Goal: Task Accomplishment & Management: Use online tool/utility

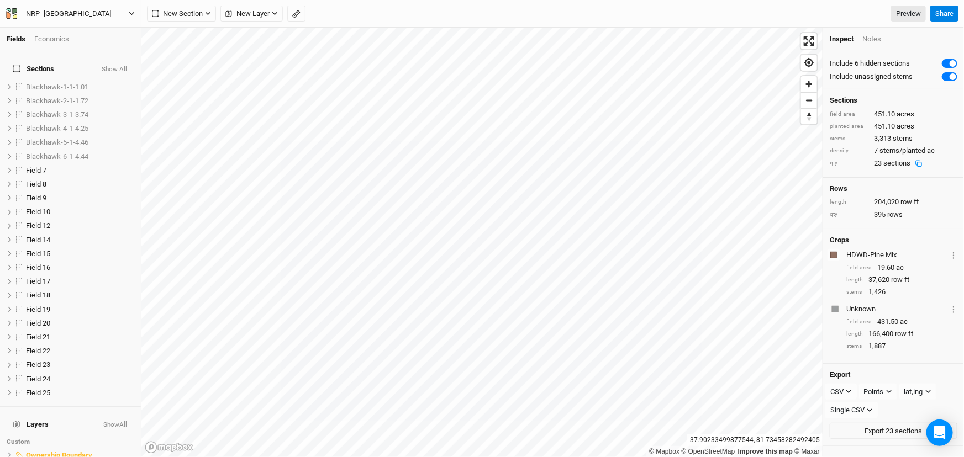
click at [132, 11] on icon "button" at bounding box center [132, 13] width 6 height 6
click at [77, 24] on button "Back" at bounding box center [90, 30] width 87 height 14
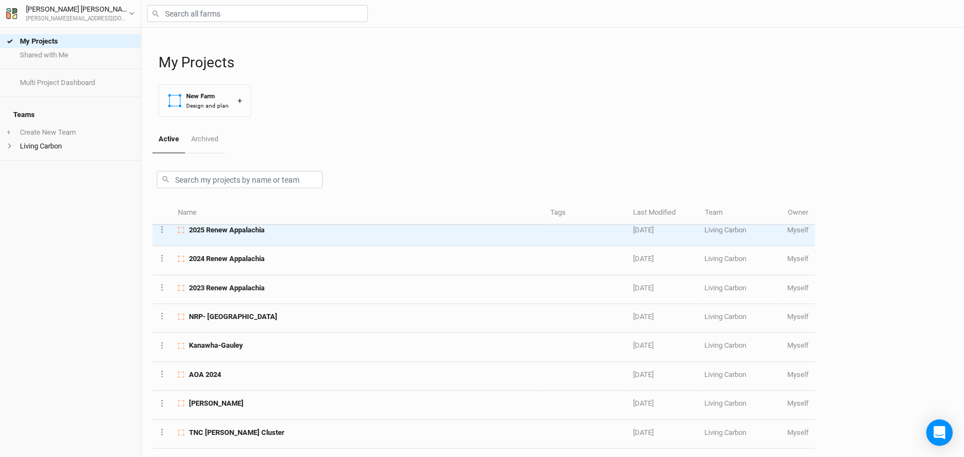
scroll to position [301, 0]
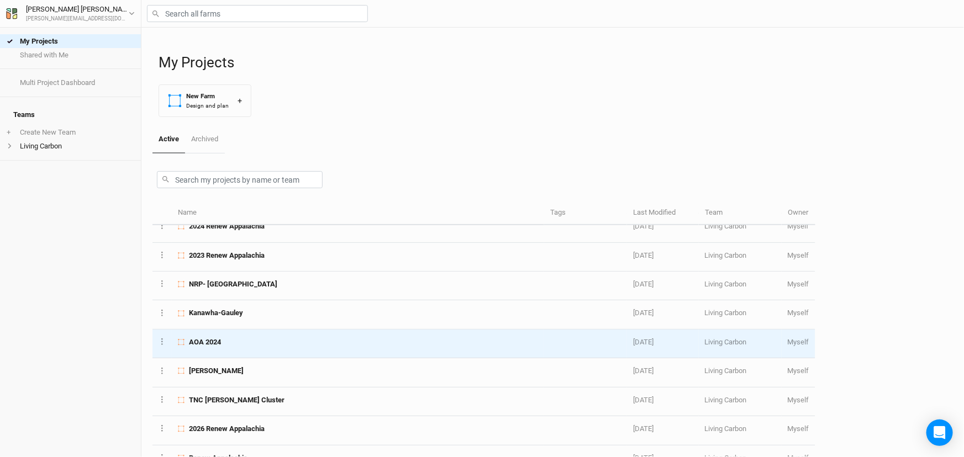
click at [272, 340] on div "AOA 2024" at bounding box center [358, 342] width 360 height 10
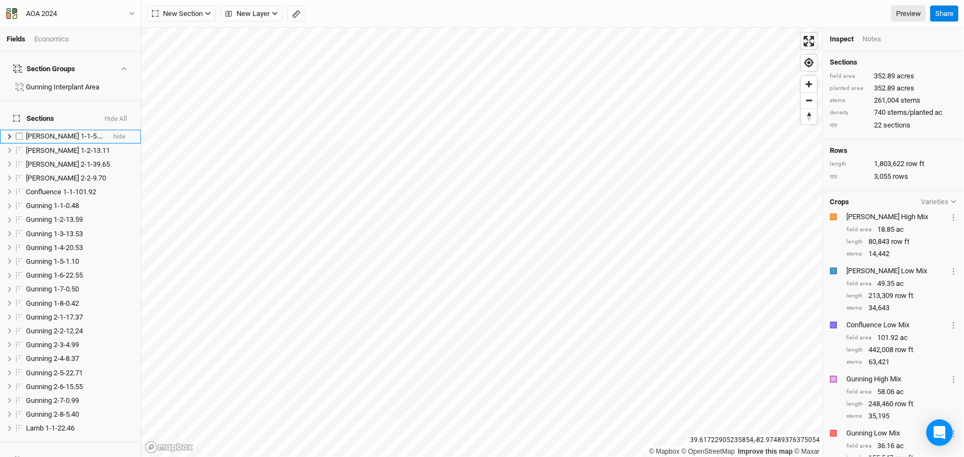
click at [55, 132] on span "[PERSON_NAME] 1-1-5.74" at bounding box center [66, 136] width 80 height 8
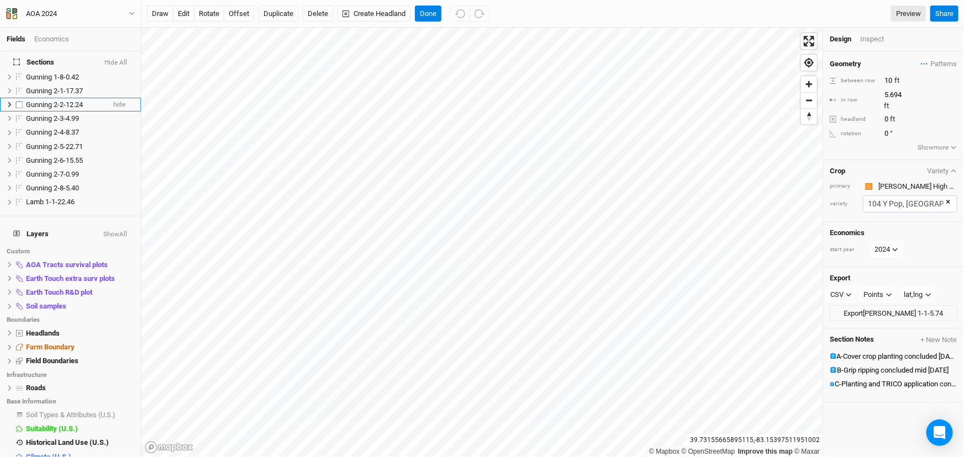
scroll to position [233, 0]
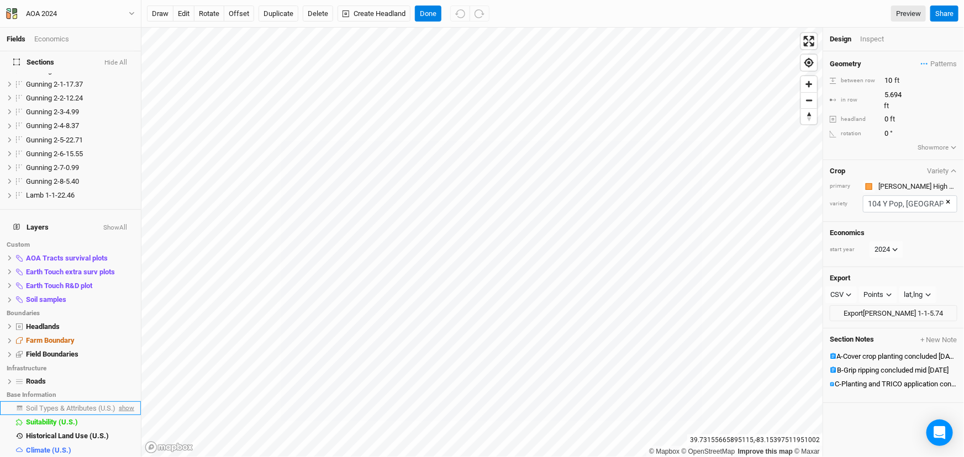
click at [121, 402] on span "show" at bounding box center [126, 409] width 18 height 14
click at [118, 59] on button "Hide All" at bounding box center [116, 63] width 24 height 8
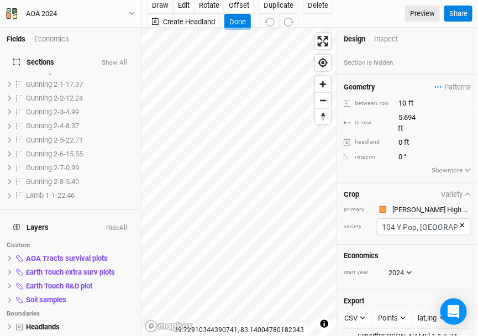
click at [140, 299] on div "Fields Economics Section Groups Gunning Interplant Area Sections Show All Carte…" at bounding box center [239, 168] width 478 height 336
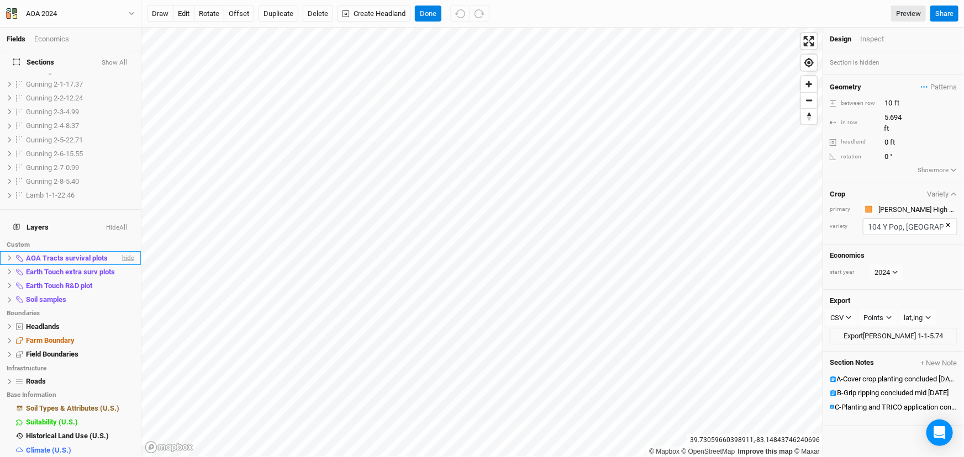
click at [122, 251] on span "hide" at bounding box center [127, 258] width 14 height 14
click at [121, 265] on span "hide" at bounding box center [127, 272] width 14 height 14
click at [125, 279] on span "hide" at bounding box center [127, 286] width 14 height 14
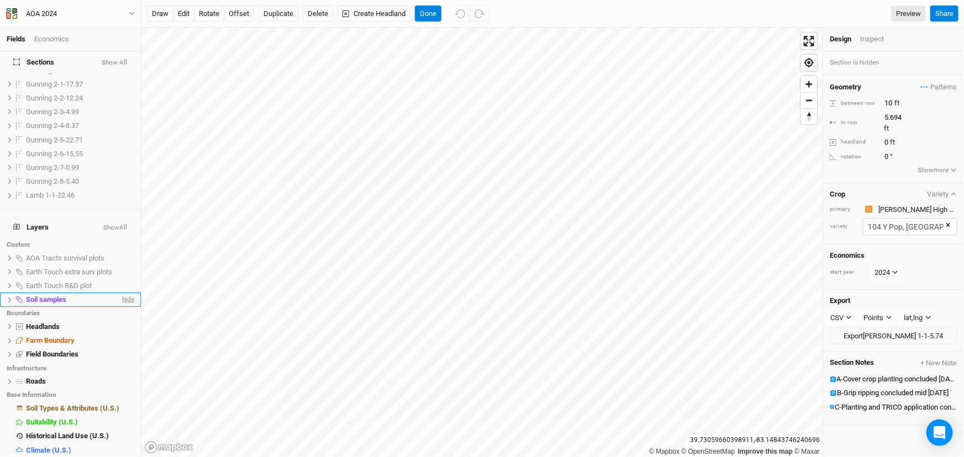
click at [122, 293] on span "hide" at bounding box center [127, 300] width 14 height 14
click at [122, 293] on span "show" at bounding box center [126, 300] width 18 height 14
click at [425, 10] on button "Done" at bounding box center [428, 14] width 27 height 17
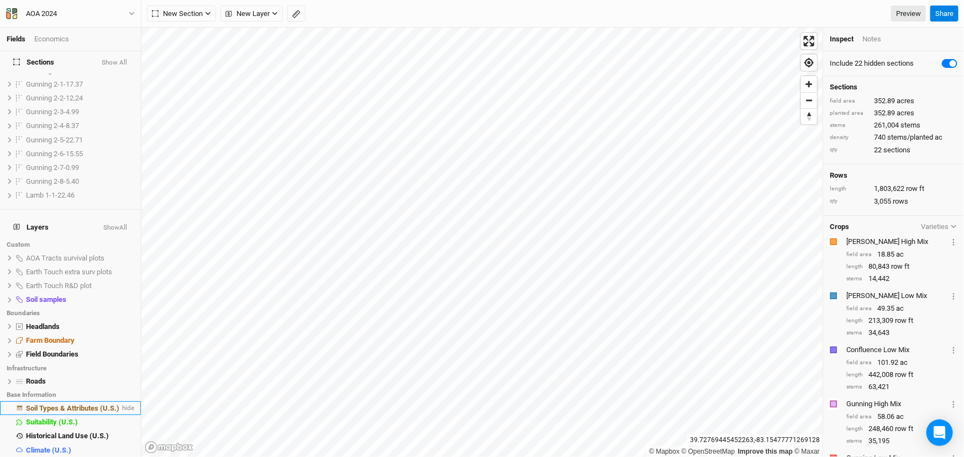
click at [90, 404] on span "Soil Types & Attributes (U.S.)" at bounding box center [72, 408] width 93 height 8
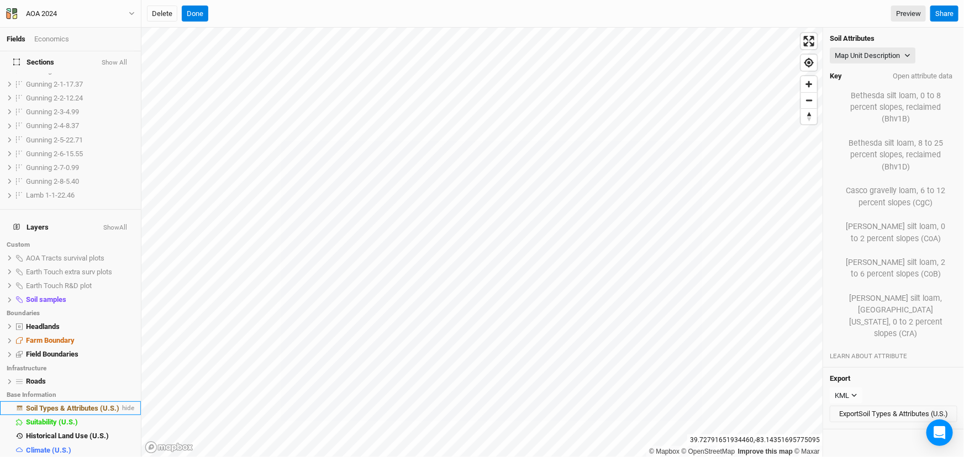
scroll to position [366, 0]
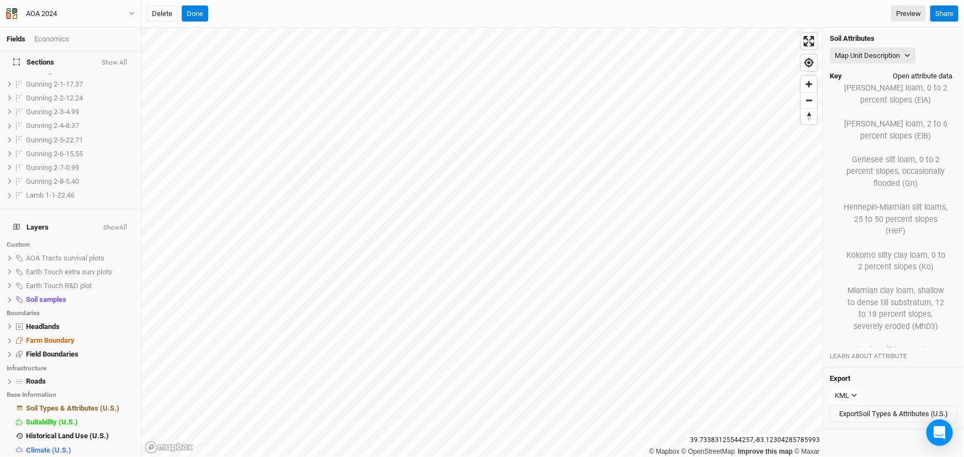
click at [910, 75] on button "Open attribute data" at bounding box center [923, 76] width 70 height 17
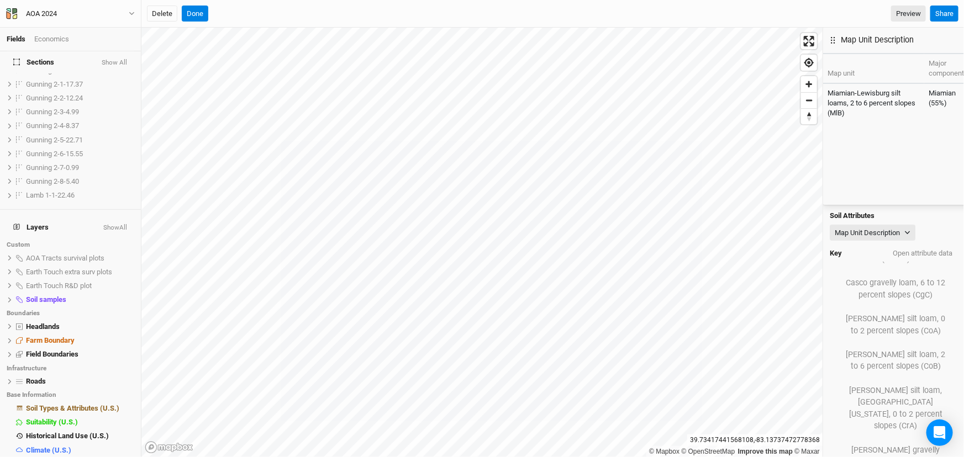
scroll to position [110, 0]
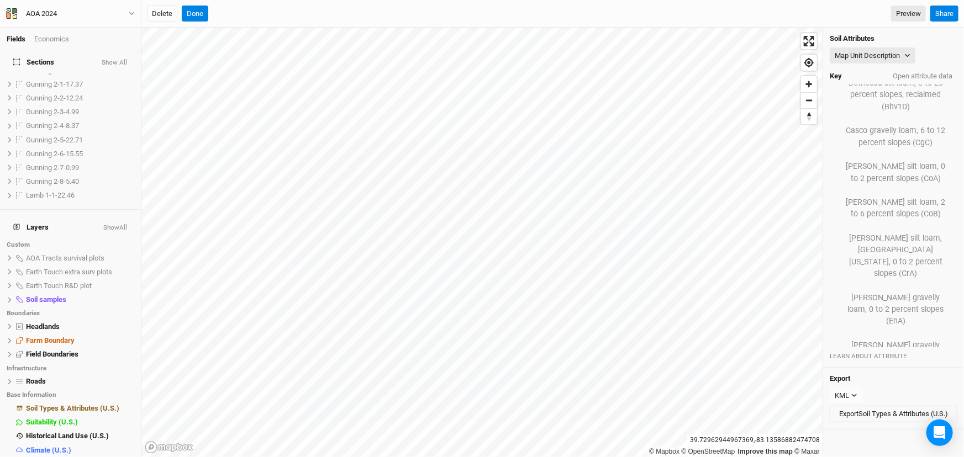
scroll to position [661, 0]
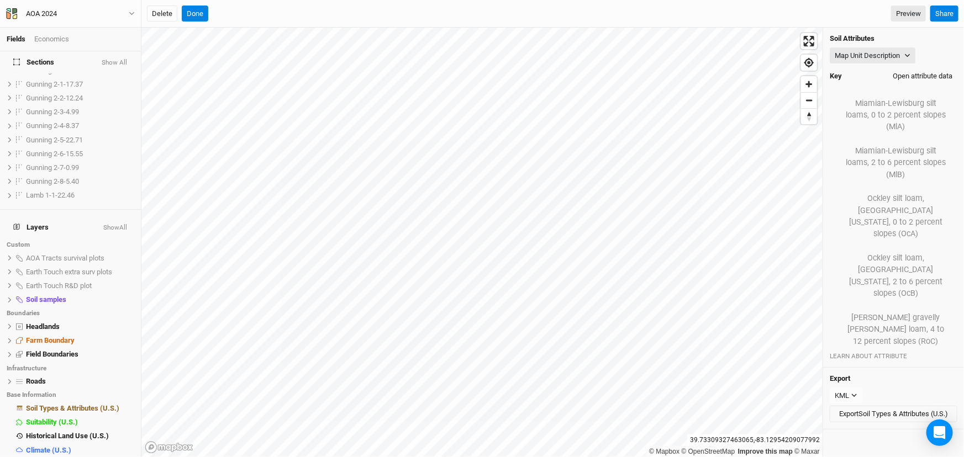
click at [904, 71] on button "Open attribute data" at bounding box center [923, 76] width 70 height 17
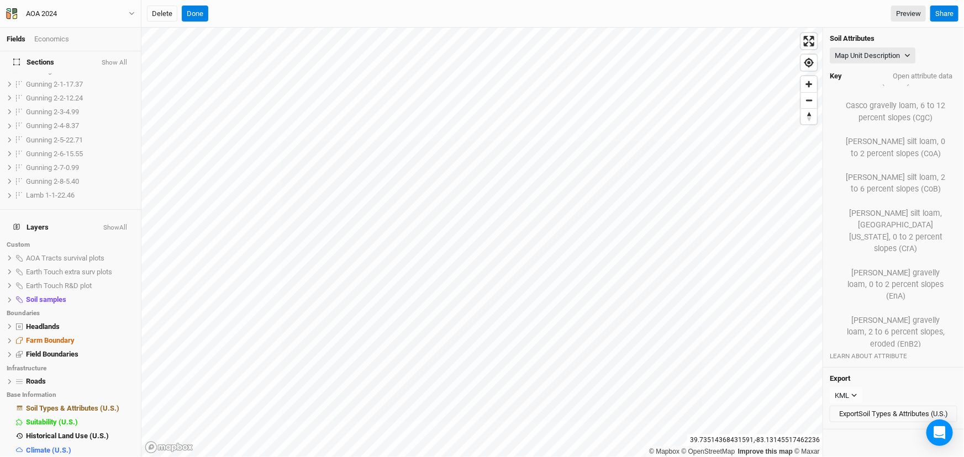
scroll to position [110, 0]
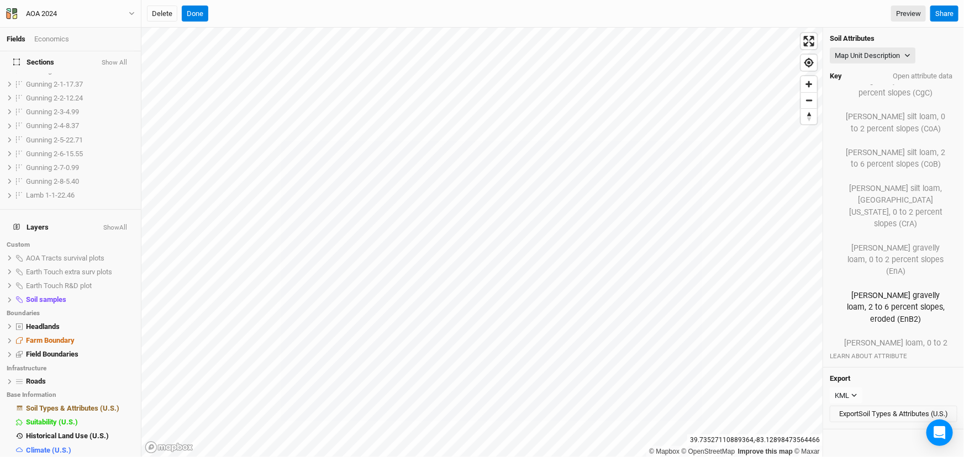
click at [880, 286] on button "Eldean gravelly loam, 2 to 6 percent slopes, eroded (EnB2)" at bounding box center [895, 307] width 119 height 43
click at [911, 70] on button "Open attribute data" at bounding box center [923, 76] width 70 height 17
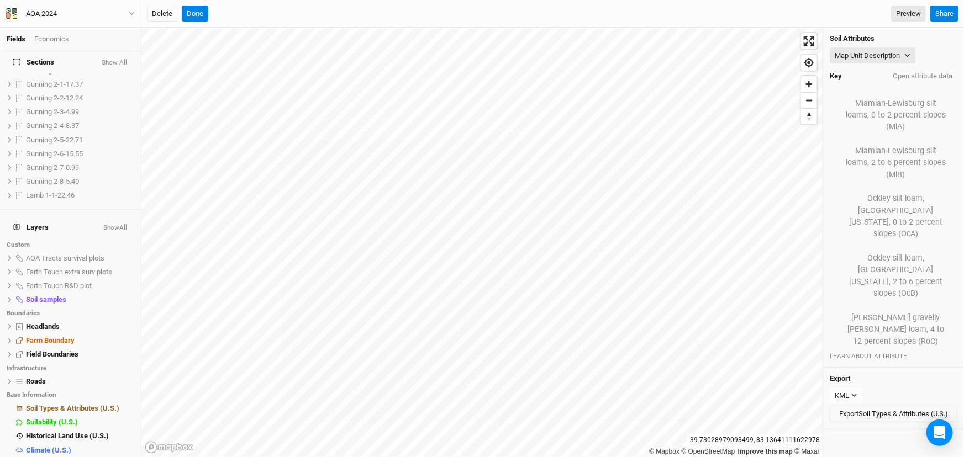
scroll to position [61, 0]
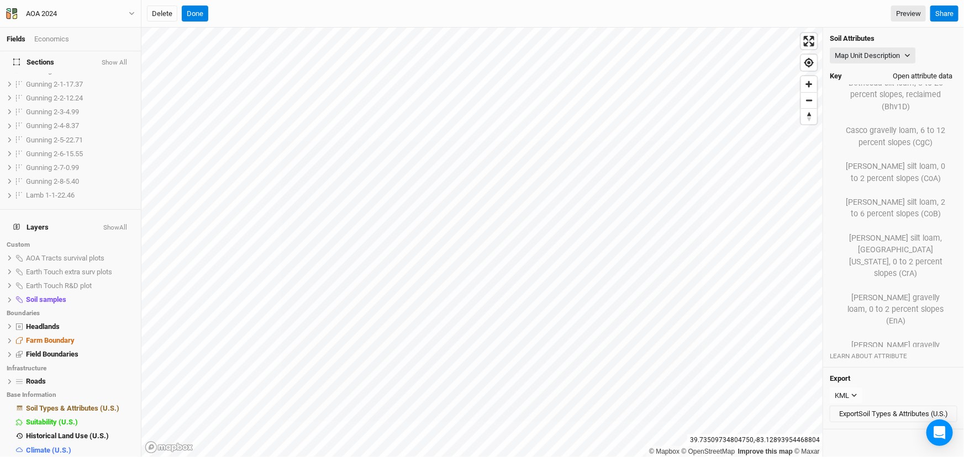
click at [905, 74] on button "Open attribute data" at bounding box center [923, 76] width 70 height 17
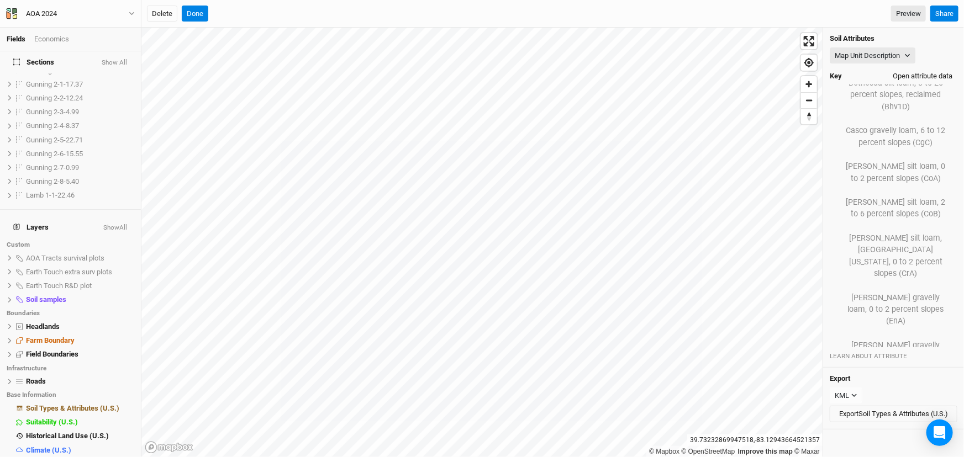
click at [920, 75] on button "Open attribute data" at bounding box center [923, 76] width 70 height 17
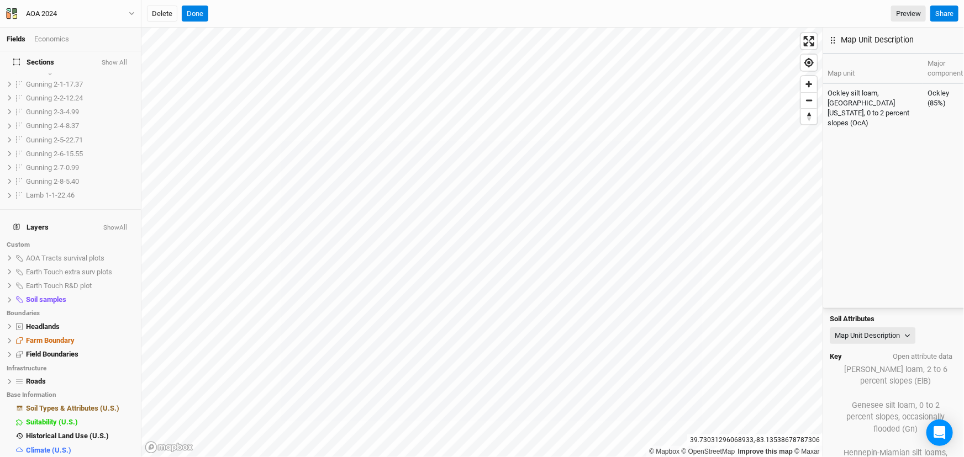
scroll to position [86, 0]
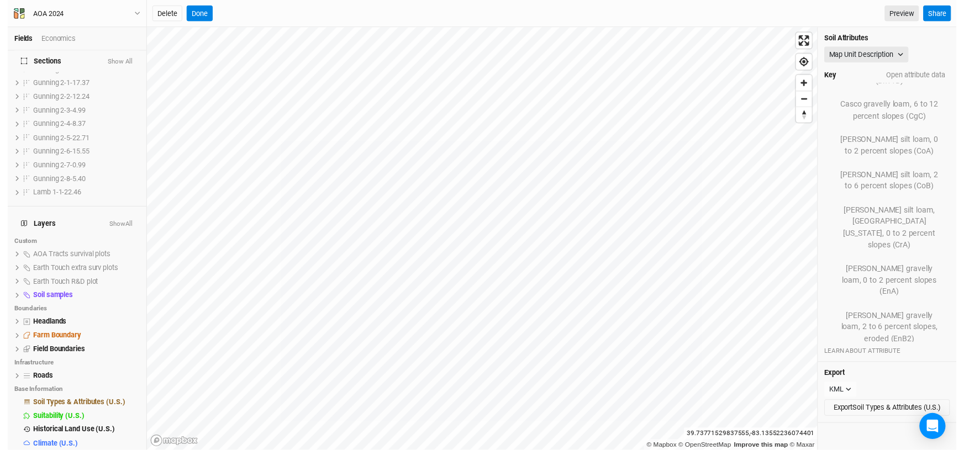
scroll to position [136, 0]
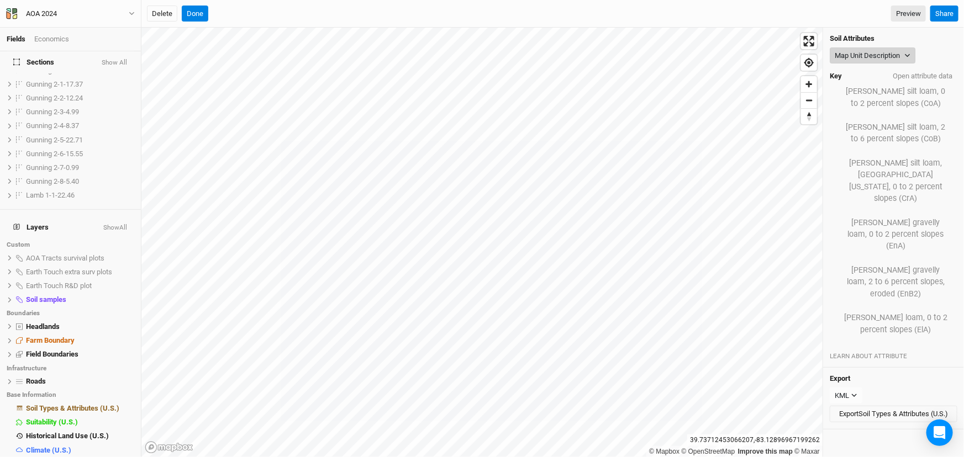
click at [880, 54] on button "Map Unit Description" at bounding box center [873, 55] width 86 height 17
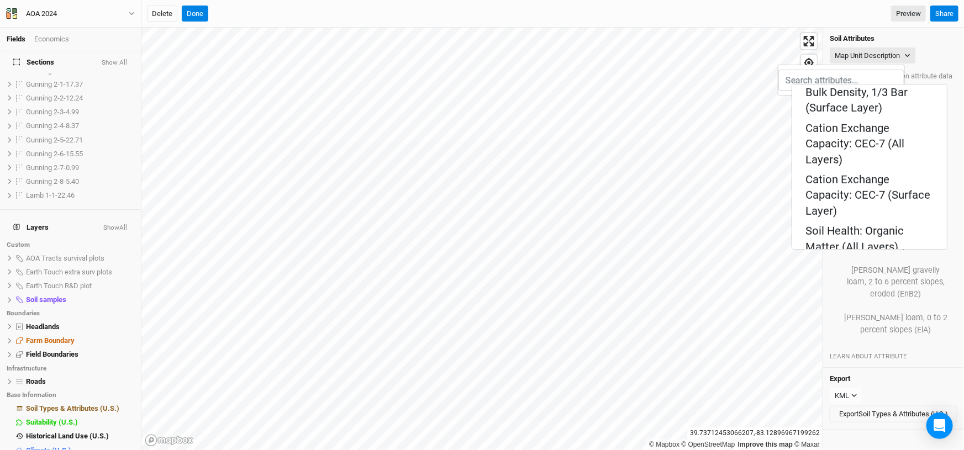
scroll to position [351, 0]
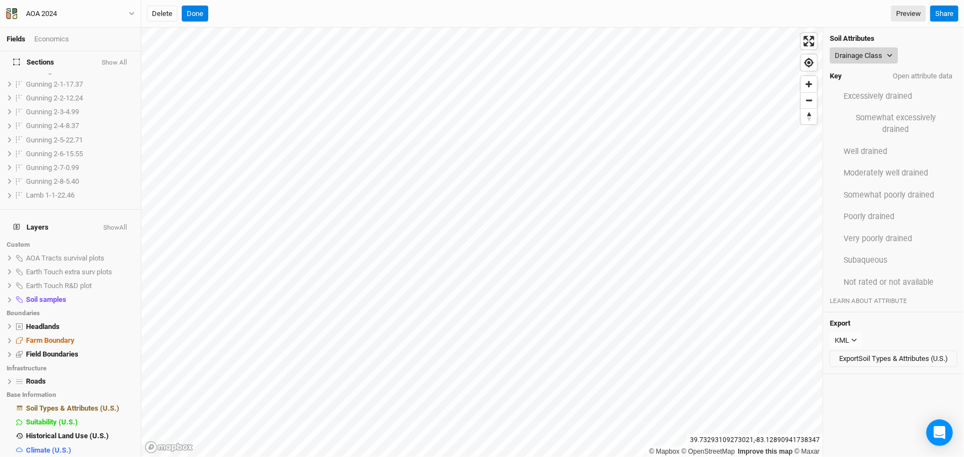
click at [878, 51] on button "Drainage Class" at bounding box center [864, 55] width 68 height 17
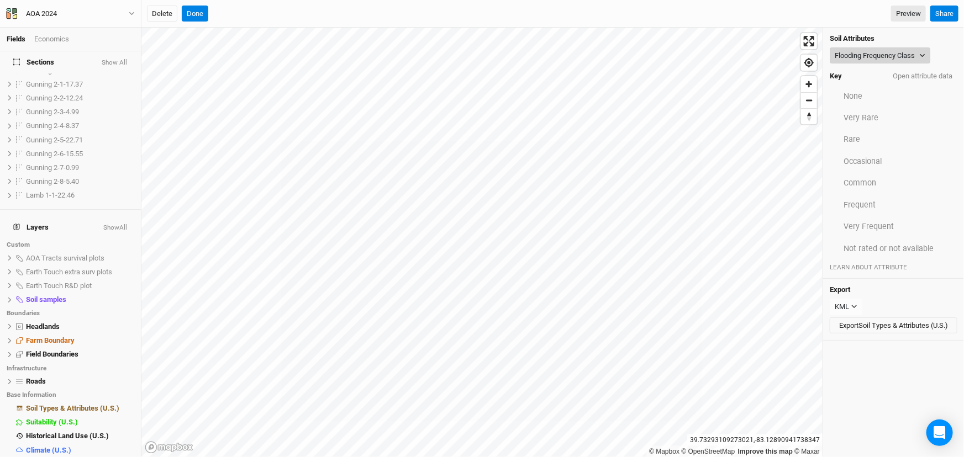
click at [895, 55] on button "Flooding Frequency Class" at bounding box center [880, 55] width 101 height 17
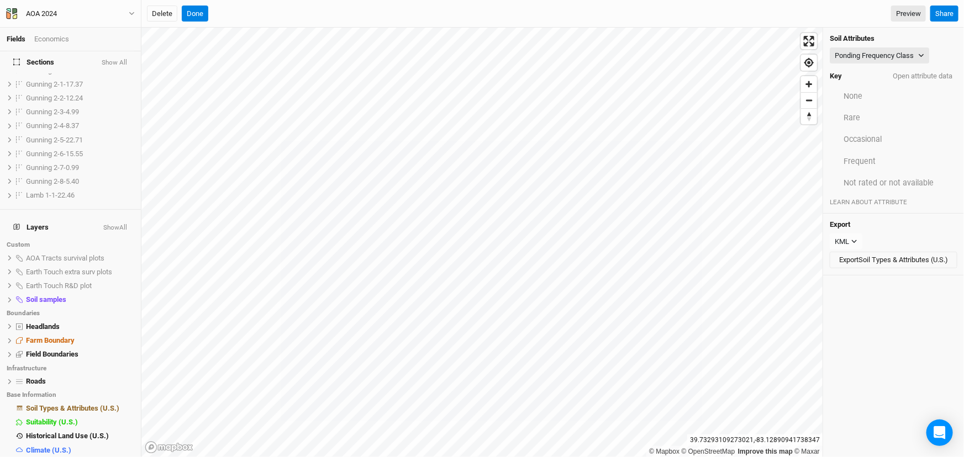
click at [863, 45] on div "Soil Attributes Ponding Frequency Class Map Unit Description Minor Components P…" at bounding box center [893, 121] width 141 height 186
click at [873, 57] on button "Ponding Frequency Class" at bounding box center [879, 55] width 99 height 17
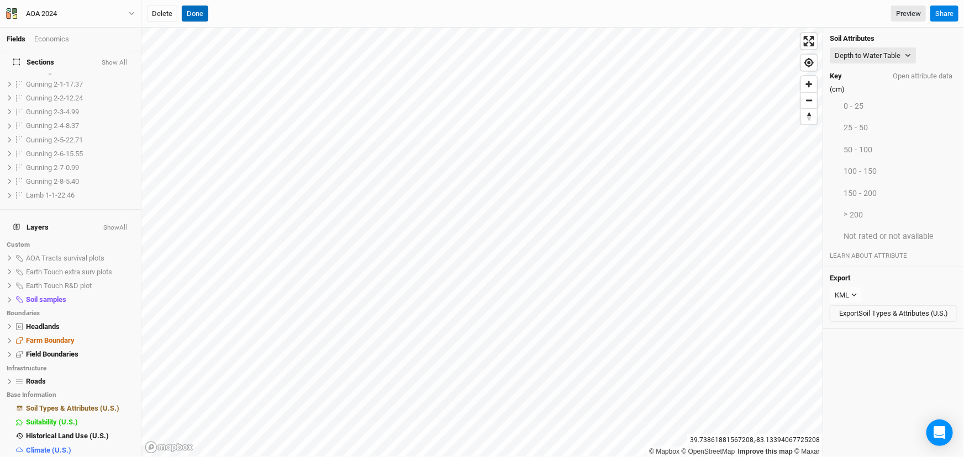
click at [188, 13] on button "Done" at bounding box center [195, 14] width 27 height 17
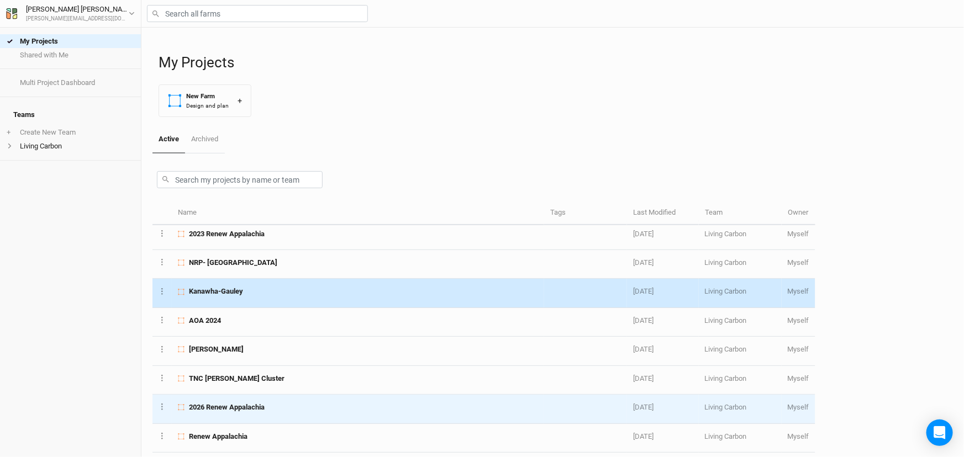
scroll to position [351, 0]
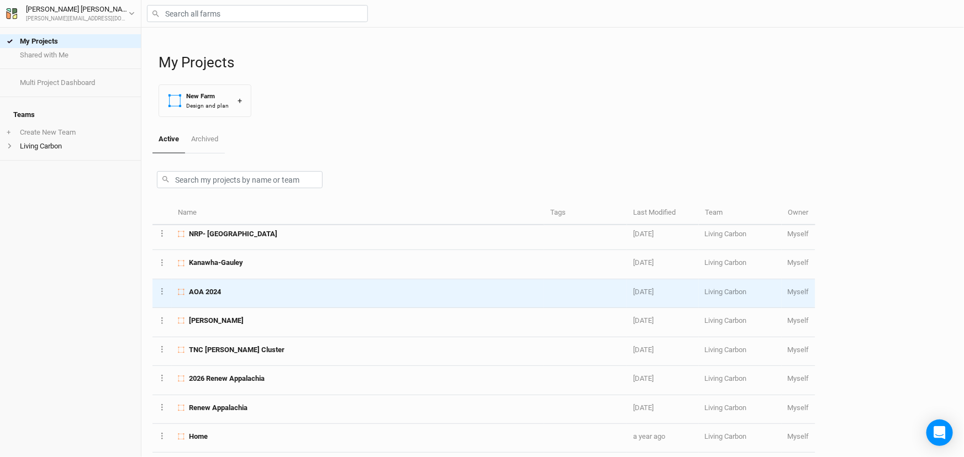
click at [255, 290] on div "AOA 2024" at bounding box center [358, 292] width 360 height 10
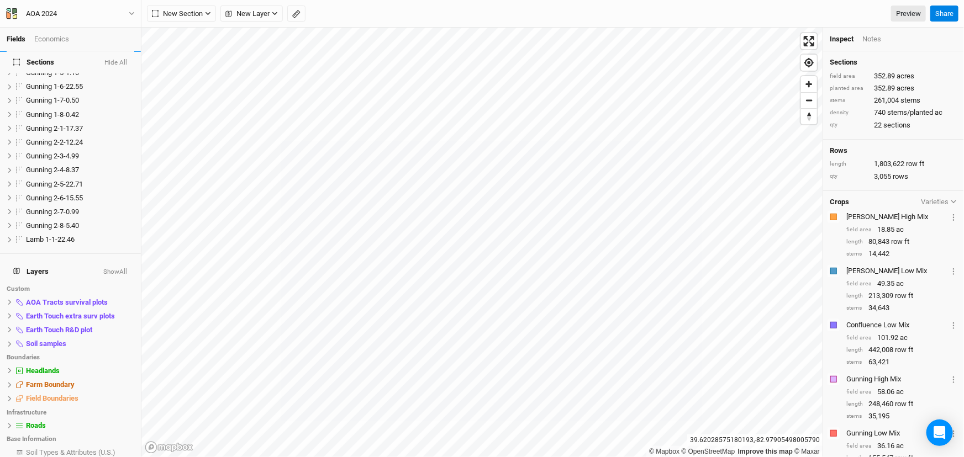
scroll to position [233, 0]
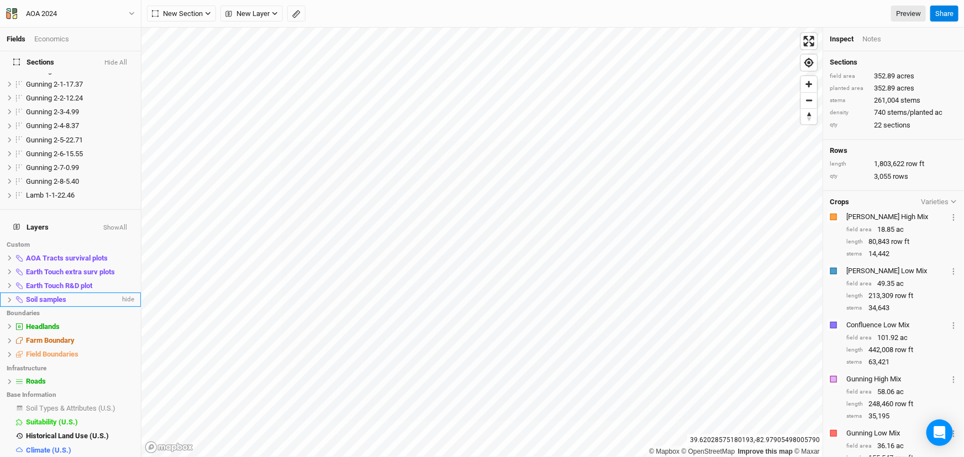
click at [42, 295] on span "Soil samples" at bounding box center [46, 299] width 40 height 8
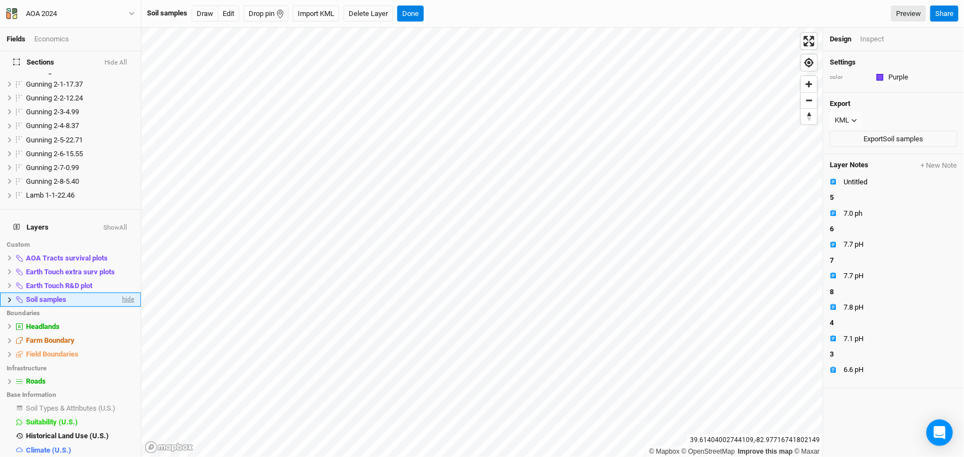
click at [120, 293] on span "hide" at bounding box center [127, 300] width 14 height 14
click at [120, 293] on span "show" at bounding box center [126, 300] width 18 height 14
click at [120, 279] on span "hide" at bounding box center [127, 286] width 14 height 14
click at [119, 279] on span "show" at bounding box center [126, 286] width 18 height 14
click at [120, 265] on span "hide" at bounding box center [127, 272] width 14 height 14
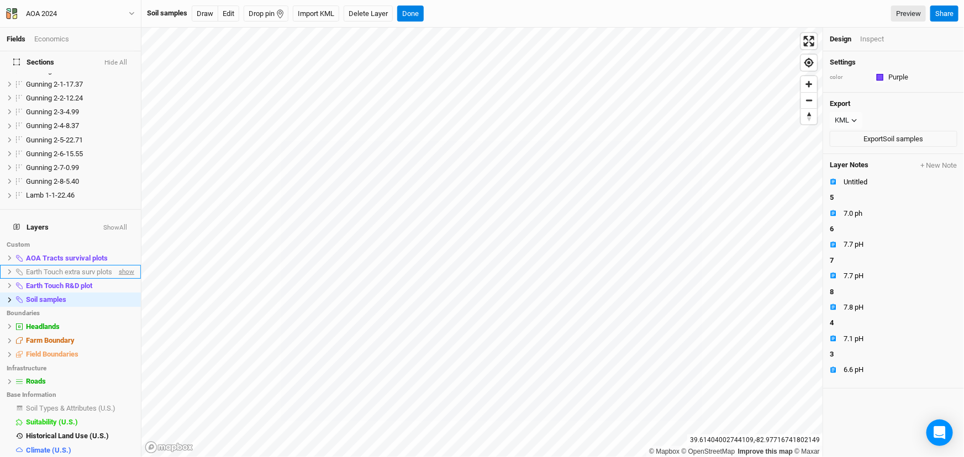
click at [118, 265] on span "show" at bounding box center [126, 272] width 18 height 14
click at [120, 251] on span "hide" at bounding box center [127, 258] width 14 height 14
click at [119, 251] on span "show" at bounding box center [126, 258] width 18 height 14
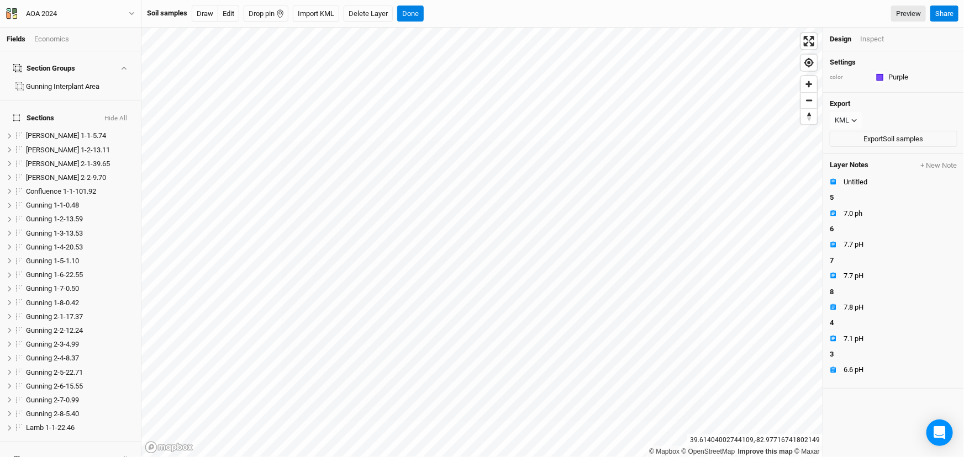
scroll to position [0, 0]
click at [65, 132] on span "[PERSON_NAME] 1-1-5.74" at bounding box center [66, 136] width 80 height 8
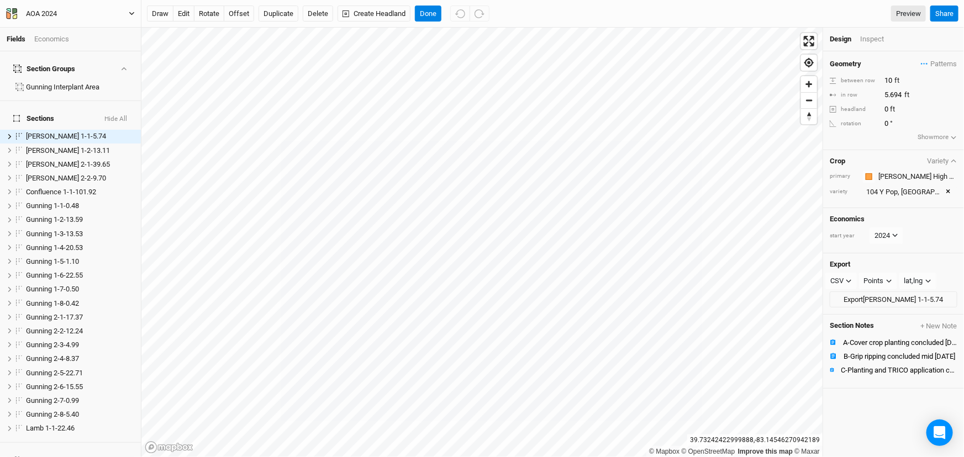
click at [131, 10] on icon "button" at bounding box center [132, 13] width 6 height 6
click at [92, 28] on button "Back" at bounding box center [90, 30] width 87 height 14
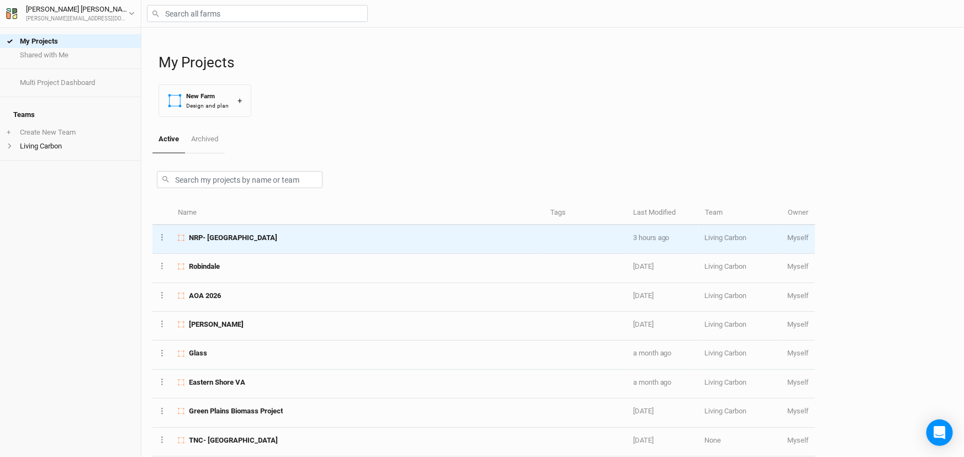
click at [250, 241] on span "NRP- [GEOGRAPHIC_DATA]" at bounding box center [233, 238] width 88 height 10
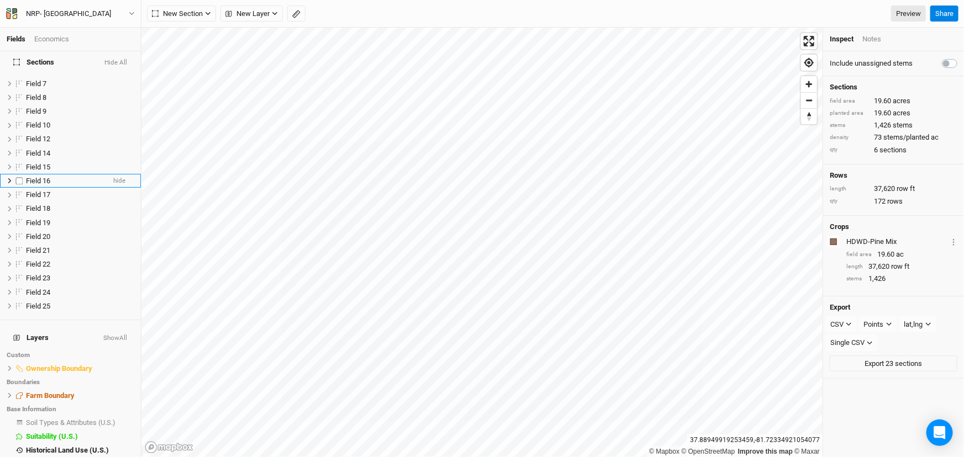
scroll to position [108, 0]
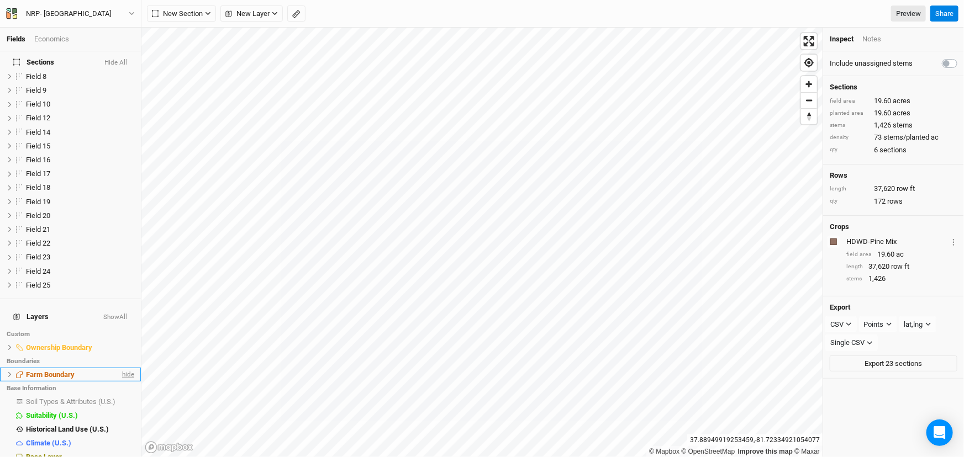
click at [122, 368] on span "hide" at bounding box center [127, 375] width 14 height 14
click at [121, 368] on span "show" at bounding box center [126, 375] width 18 height 14
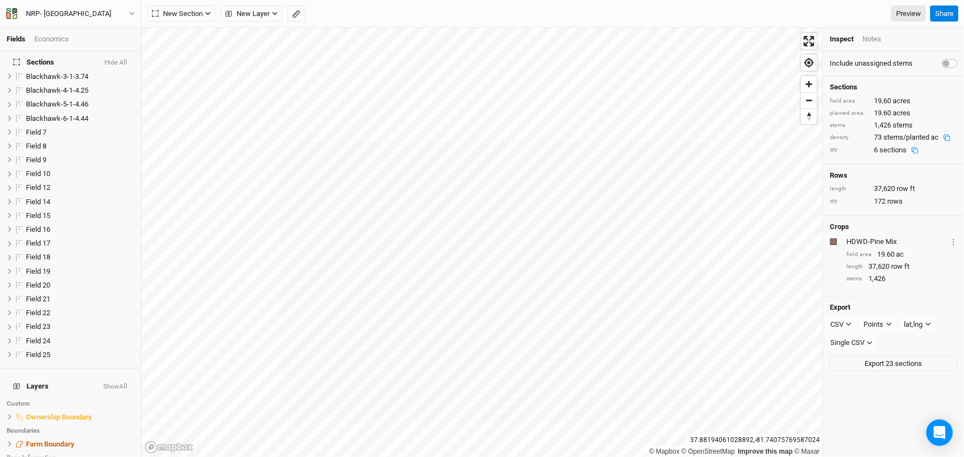
scroll to position [0, 0]
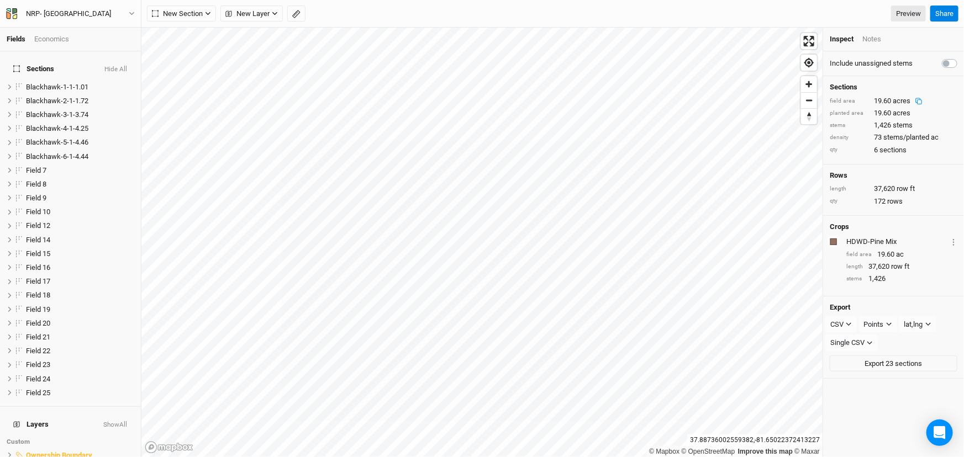
click at [962, 57] on label at bounding box center [962, 57] width 0 height 0
click at [942, 60] on input "checkbox" at bounding box center [946, 62] width 9 height 11
checkbox input "true"
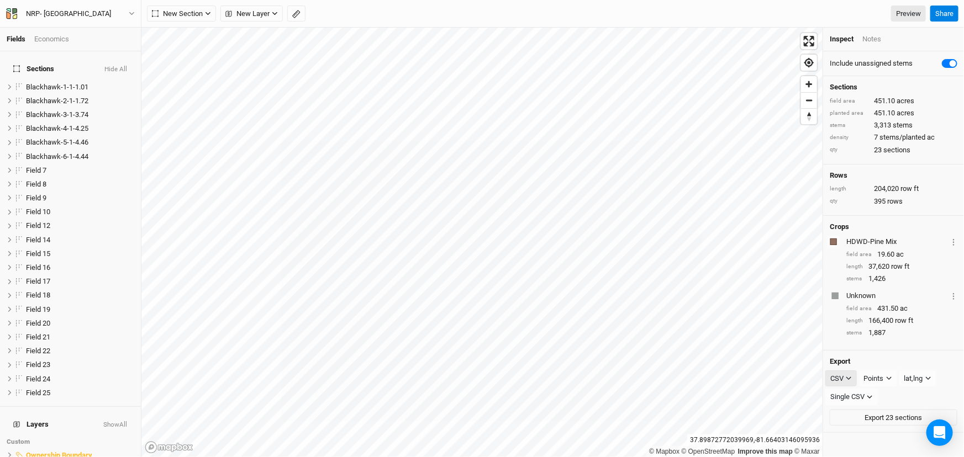
click at [851, 377] on icon "button" at bounding box center [848, 378] width 5 height 3
click at [849, 409] on span "KML" at bounding box center [848, 408] width 18 height 13
click at [889, 379] on icon "button" at bounding box center [890, 379] width 6 height 6
click at [888, 437] on span "Boundary" at bounding box center [893, 435] width 38 height 13
click at [881, 392] on button "Export 23 sections" at bounding box center [894, 397] width 128 height 17
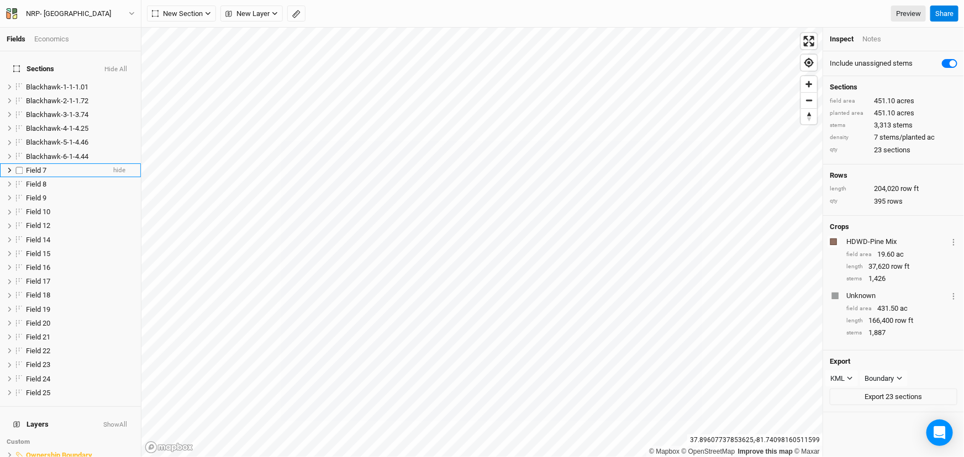
click at [40, 163] on li "Field 7 hide" at bounding box center [70, 170] width 141 height 14
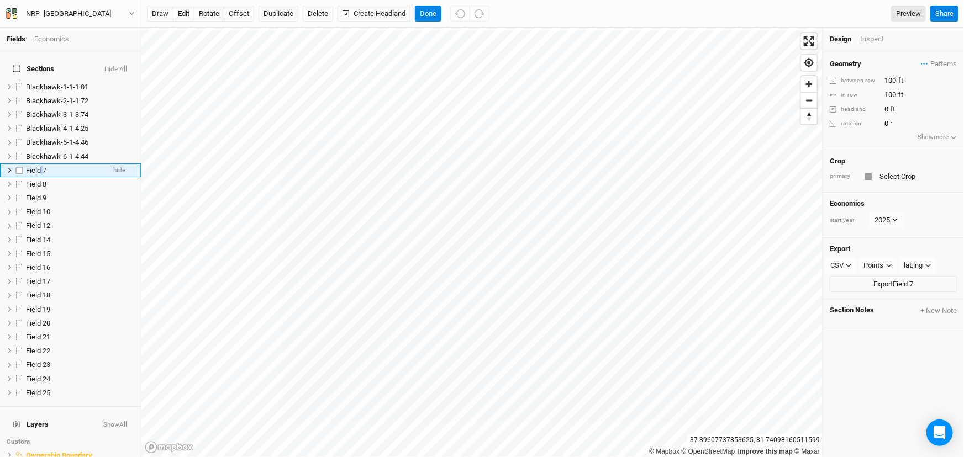
click at [39, 166] on span "Field 7" at bounding box center [36, 170] width 20 height 8
type input "NRP-CB P2-1-1-"
click at [869, 39] on div "Inspect" at bounding box center [879, 39] width 39 height 10
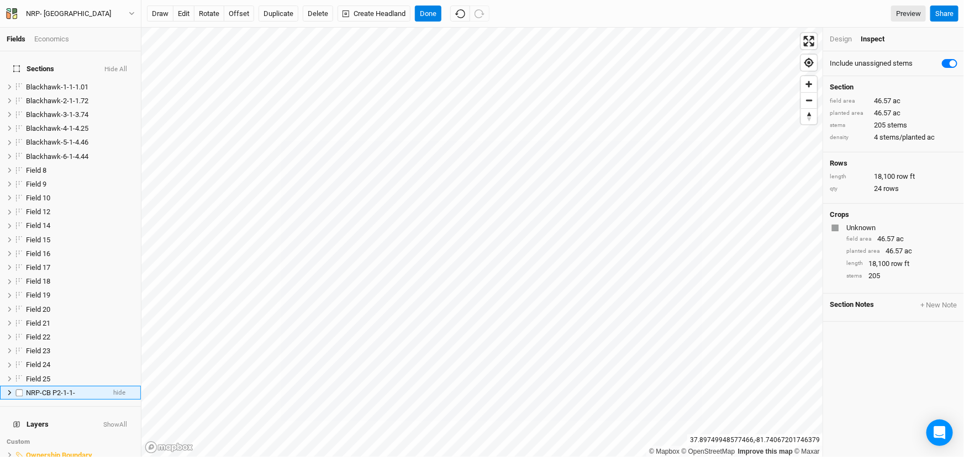
click at [47, 389] on span "NRP-CB P2-1-1-" at bounding box center [50, 393] width 49 height 8
click at [39, 389] on span "NRP-CB P2-1-1-" at bounding box center [50, 393] width 49 height 8
click at [77, 388] on input "NRP-CB P2-1-1-" at bounding box center [62, 393] width 75 height 10
type input "NRP-CB P2-1-1-46.57"
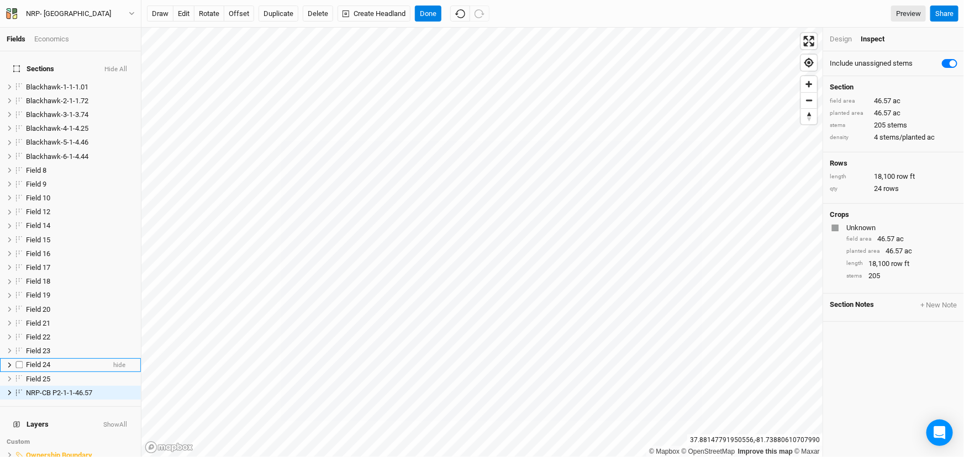
click at [98, 358] on li "Field 24 hide" at bounding box center [70, 365] width 141 height 14
click at [44, 166] on span "Field 8" at bounding box center [36, 170] width 20 height 8
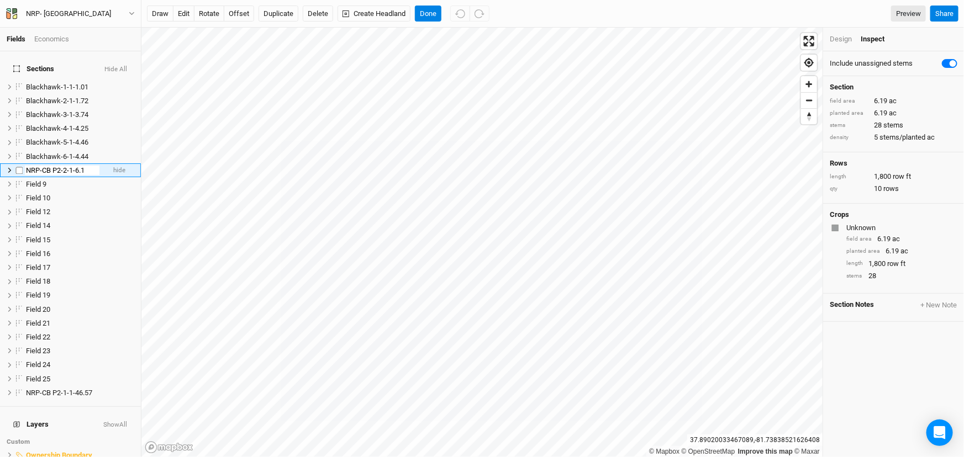
type input "NRP-CB P2-2-1-6.19"
click at [40, 177] on ul "Blackhawk-1-1-1.01 hide Blackhawk-2-1-1.72 hide Blackhawk-3-1-3.74 hide Blackha…" at bounding box center [70, 240] width 141 height 320
click at [39, 166] on span "Field 9" at bounding box center [36, 170] width 20 height 8
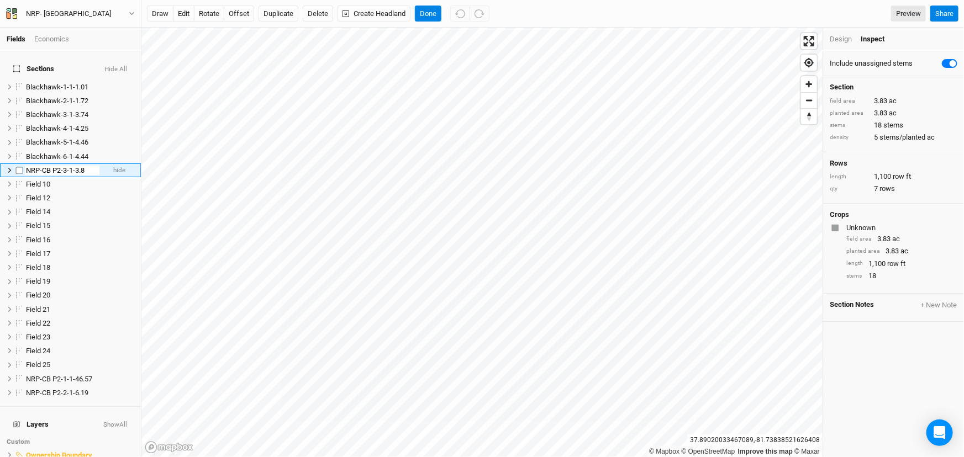
type input "NRP-CB P2-3-1-3.83"
click at [39, 176] on ul "Blackhawk-1-1-1.01 hide Blackhawk-2-1-1.72 hide Blackhawk-3-1-3.74 hide Blackha…" at bounding box center [70, 240] width 141 height 320
click at [42, 166] on span "Field 10" at bounding box center [38, 170] width 24 height 8
click at [39, 166] on span "Field 10" at bounding box center [38, 170] width 24 height 8
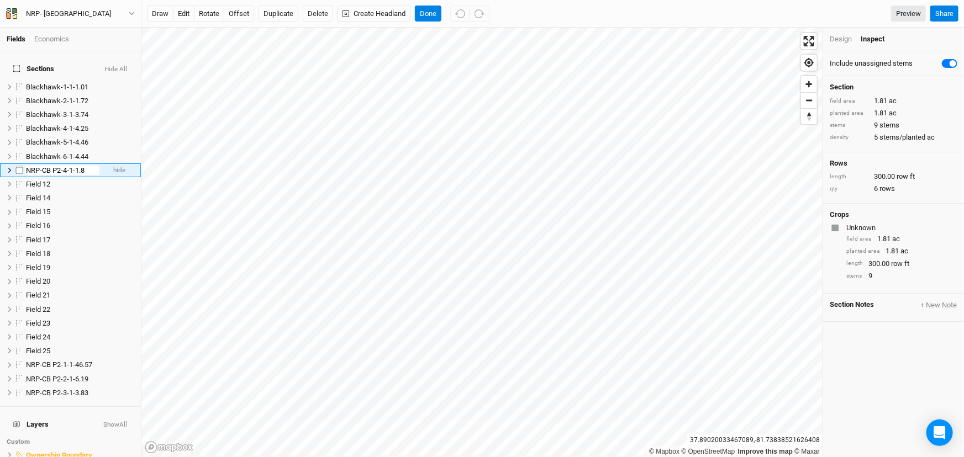
type input "NRP-CB P2-4-1-1.81"
click at [47, 176] on ul "Blackhawk-1-1-1.01 hide Blackhawk-2-1-1.72 hide Blackhawk-3-1-3.74 hide Blackha…" at bounding box center [70, 240] width 141 height 320
click at [45, 166] on span "Field 12" at bounding box center [38, 170] width 24 height 8
click at [40, 166] on span "Field 12" at bounding box center [38, 170] width 24 height 8
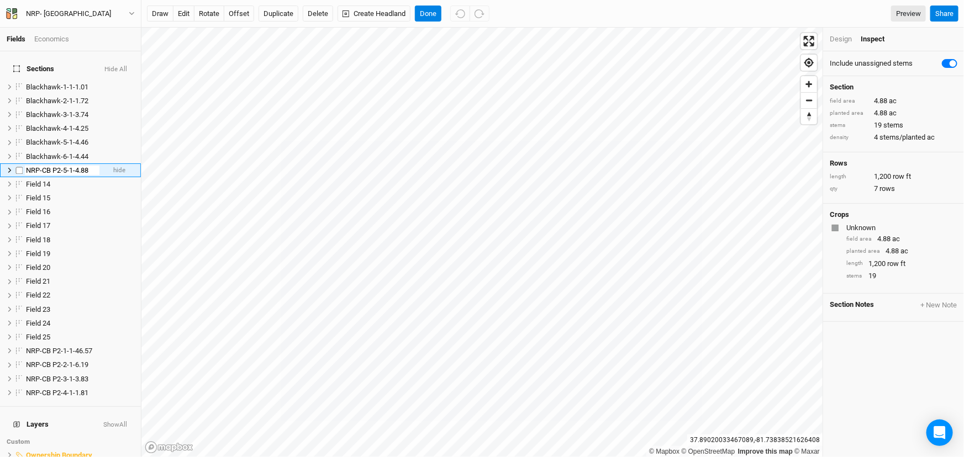
type input "NRP-CB P2-5-1-4.88"
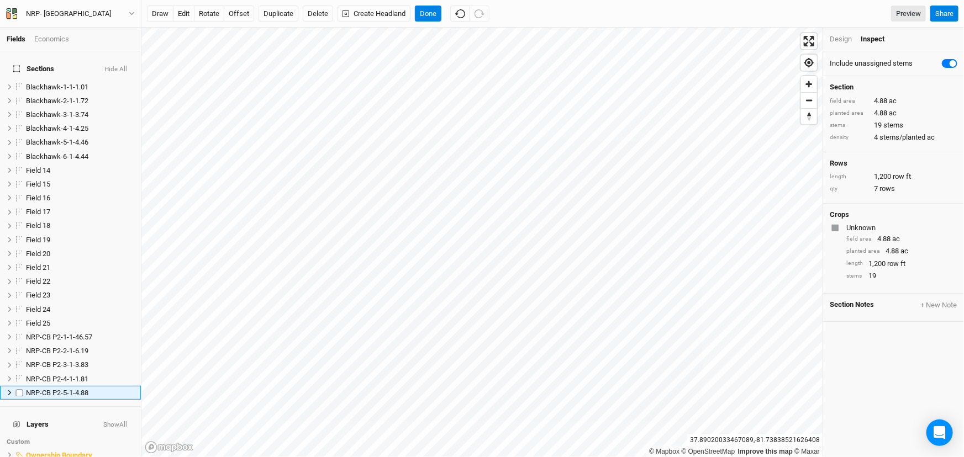
click at [48, 166] on span "Field 14" at bounding box center [38, 170] width 24 height 8
click at [41, 166] on span "Field 14" at bounding box center [38, 170] width 24 height 8
type input "NRP-CB P2-6-1-0.86"
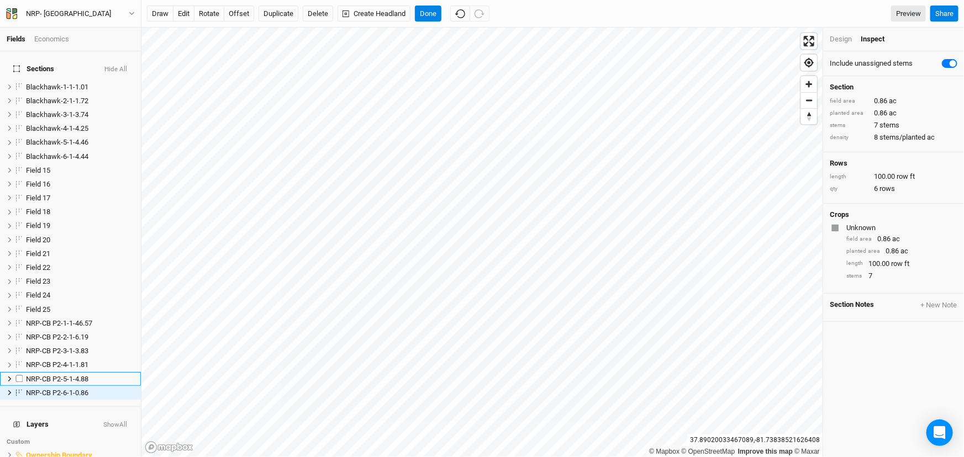
click at [41, 166] on span "Field 15" at bounding box center [38, 170] width 24 height 8
type input "NRP-CB P2-7-1-1.82"
click at [41, 166] on span "Field 16" at bounding box center [38, 170] width 24 height 8
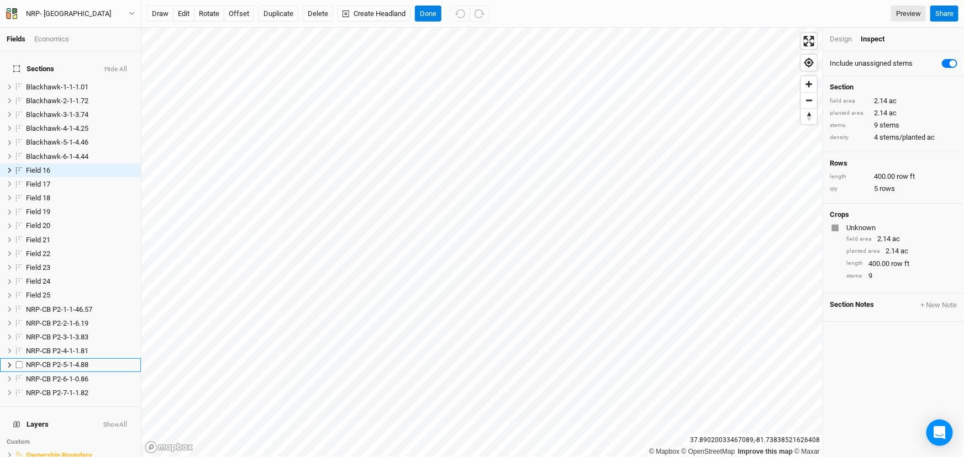
click at [41, 166] on span "Field 16" at bounding box center [38, 170] width 24 height 8
type input "NRP-CB P2-8-1-2.14"
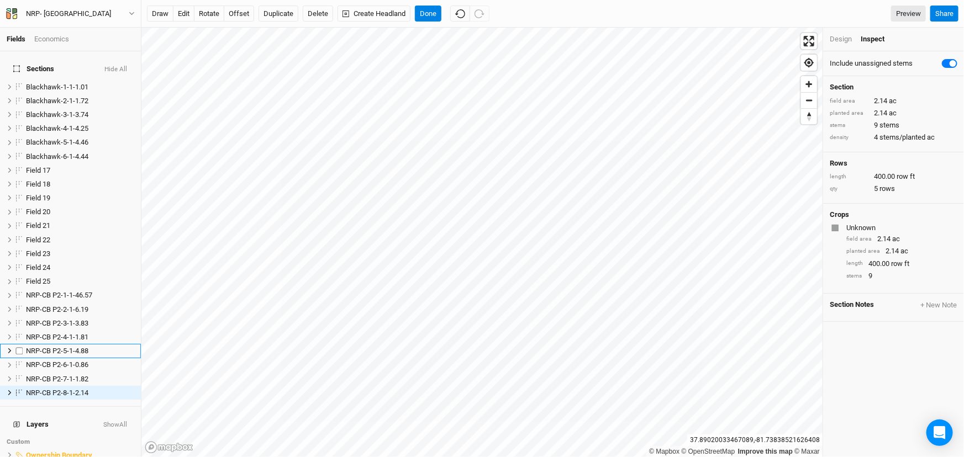
click at [41, 166] on span "Field 17" at bounding box center [38, 170] width 24 height 8
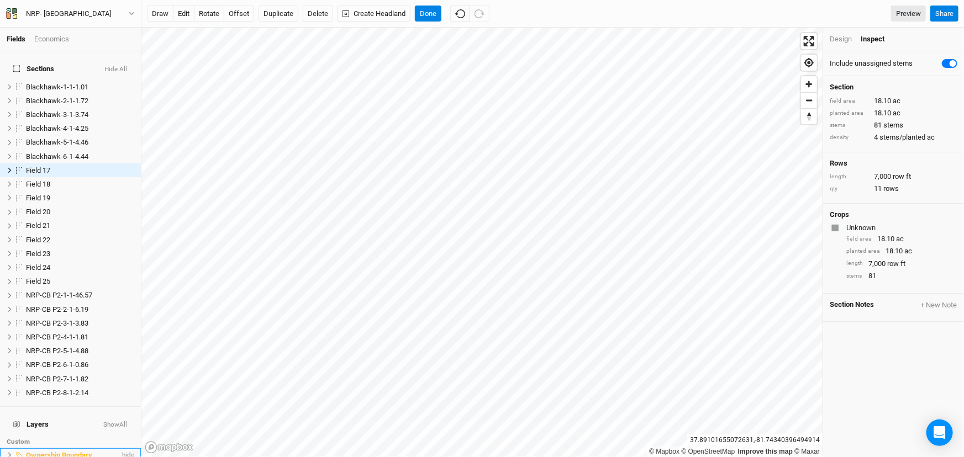
click at [123, 448] on span "hide" at bounding box center [127, 455] width 14 height 14
click at [123, 448] on span "show" at bounding box center [126, 455] width 18 height 14
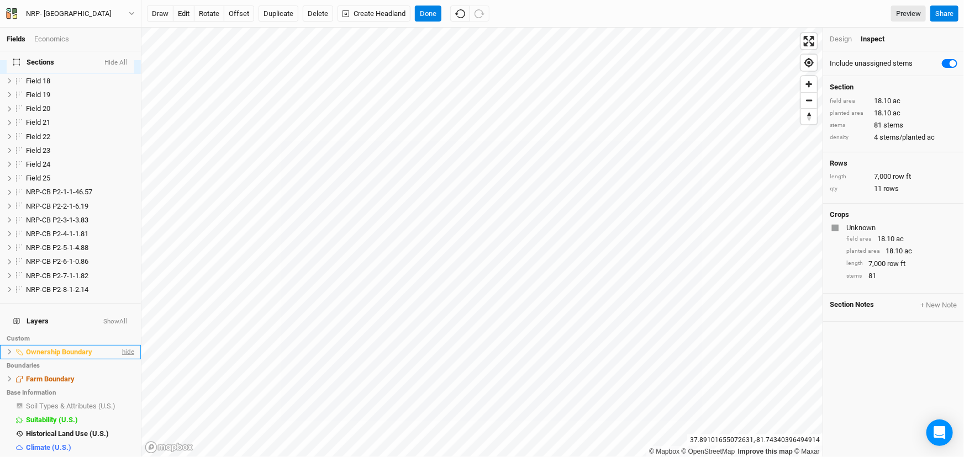
scroll to position [108, 0]
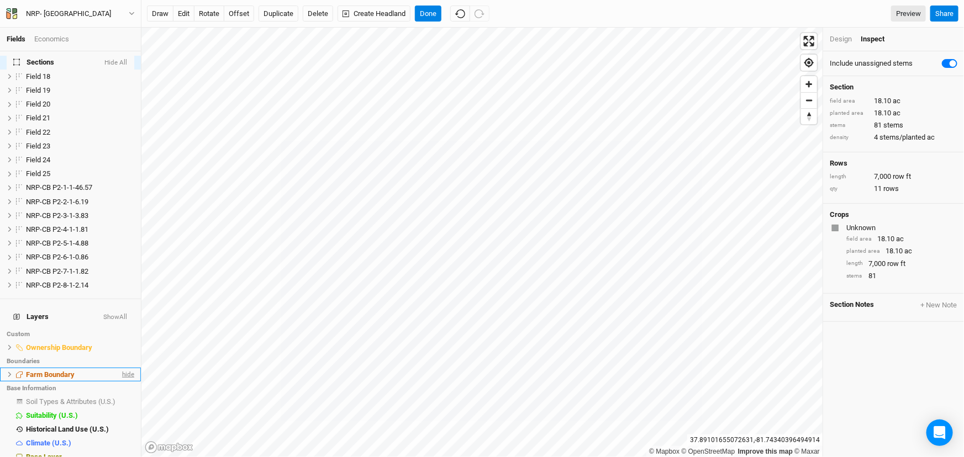
click at [120, 368] on span "hide" at bounding box center [127, 375] width 14 height 14
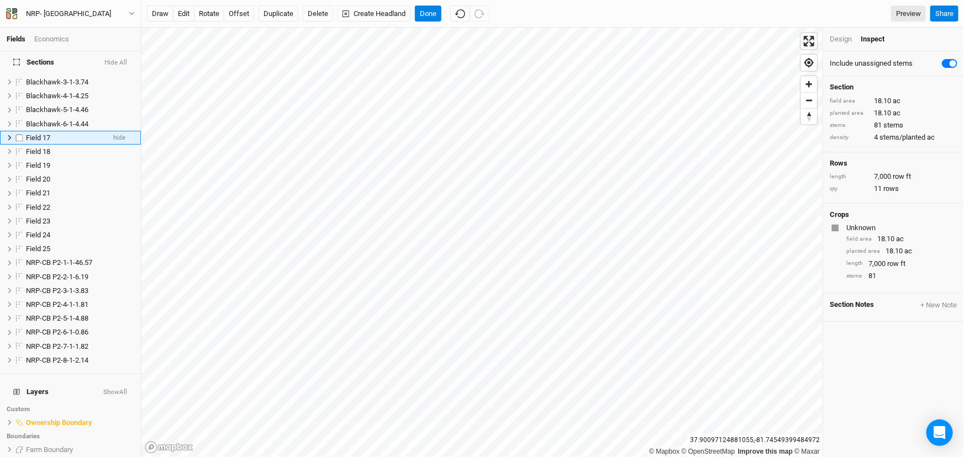
scroll to position [7, 0]
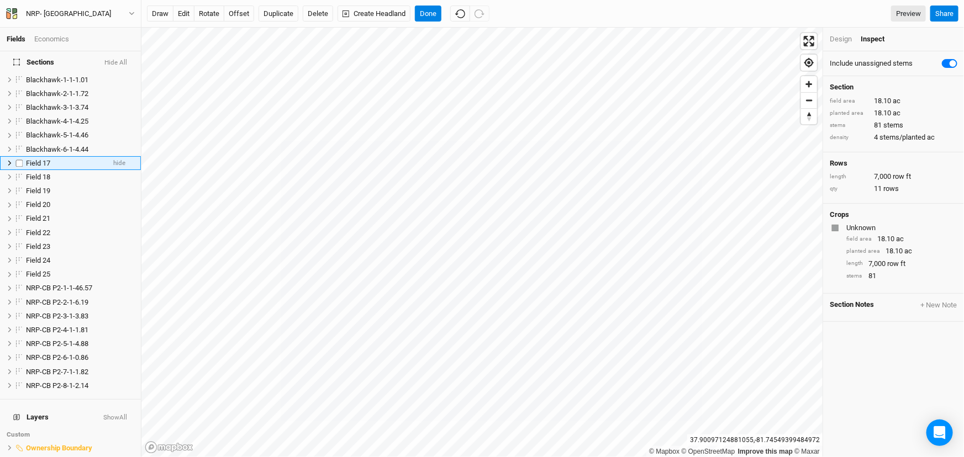
click at [36, 159] on span "Field 17" at bounding box center [38, 163] width 24 height 8
type input "NRP-CB P2-9-1-18.10"
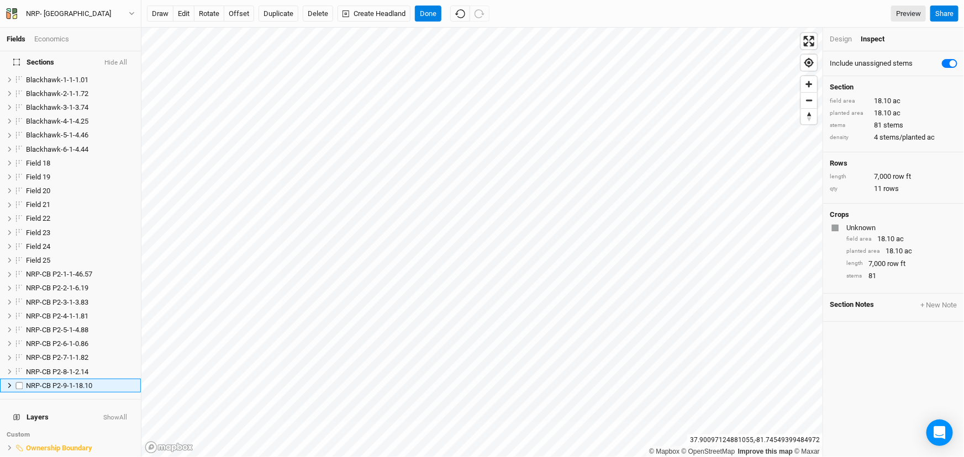
click at [36, 159] on span "Field 18" at bounding box center [38, 163] width 24 height 8
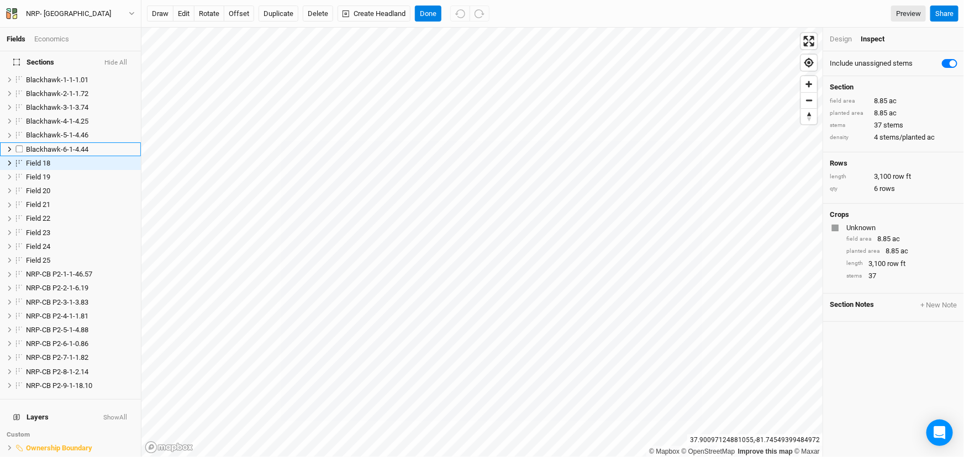
scroll to position [0, 0]
click at [39, 166] on span "Field 18" at bounding box center [38, 170] width 24 height 8
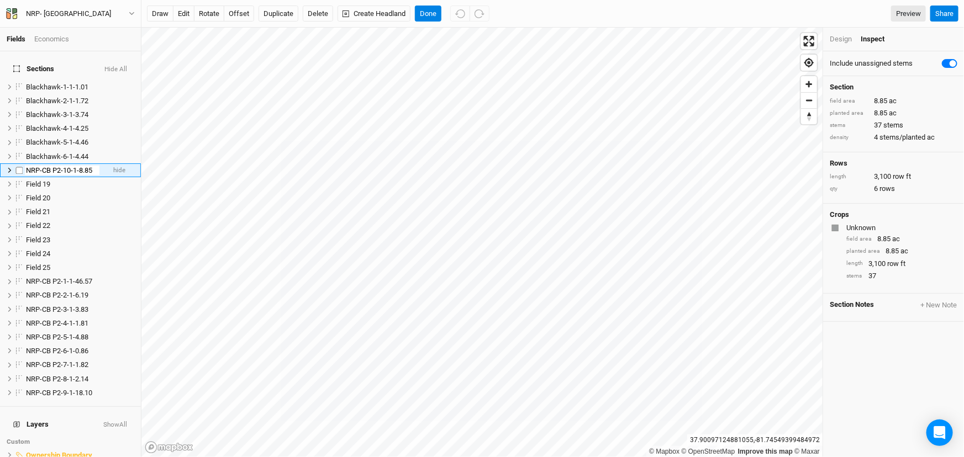
type input "NRP-CB P2-10-1-8.85"
click at [39, 166] on span "Field 19" at bounding box center [38, 170] width 24 height 8
type input "NRP-CB P2-11-1-4.91"
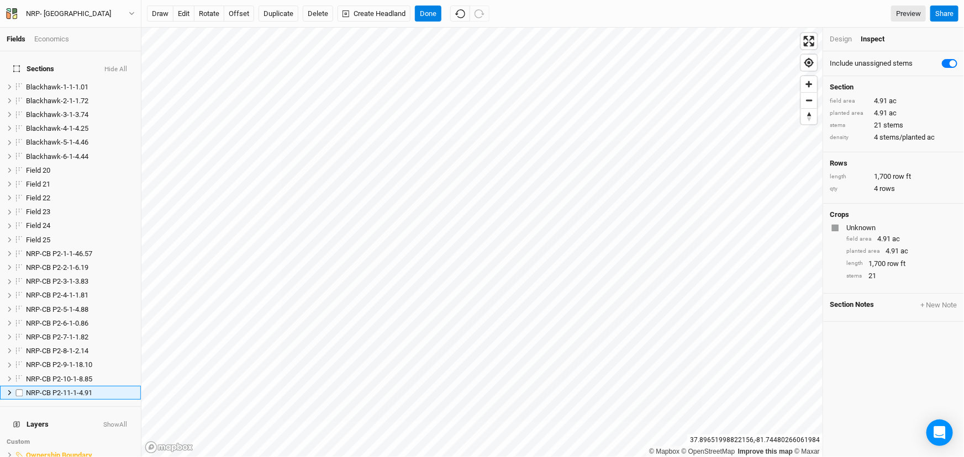
click at [39, 166] on span "Field 20" at bounding box center [38, 170] width 24 height 8
type input "NRP-CB P2-12-1-43.47"
click at [72, 389] on span "NRP-CB P2-12-1-43.47" at bounding box center [61, 393] width 70 height 8
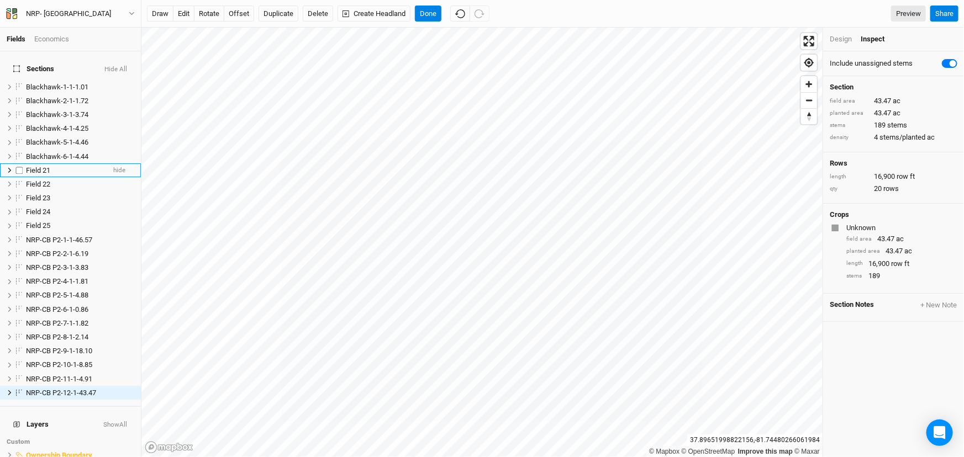
click at [47, 166] on span "Field 21" at bounding box center [38, 170] width 24 height 8
click at [35, 166] on span "Field 21" at bounding box center [38, 170] width 24 height 8
type input "NRP-CB P2-13-1-4.85"
click at [48, 166] on span "Field 22" at bounding box center [38, 170] width 24 height 8
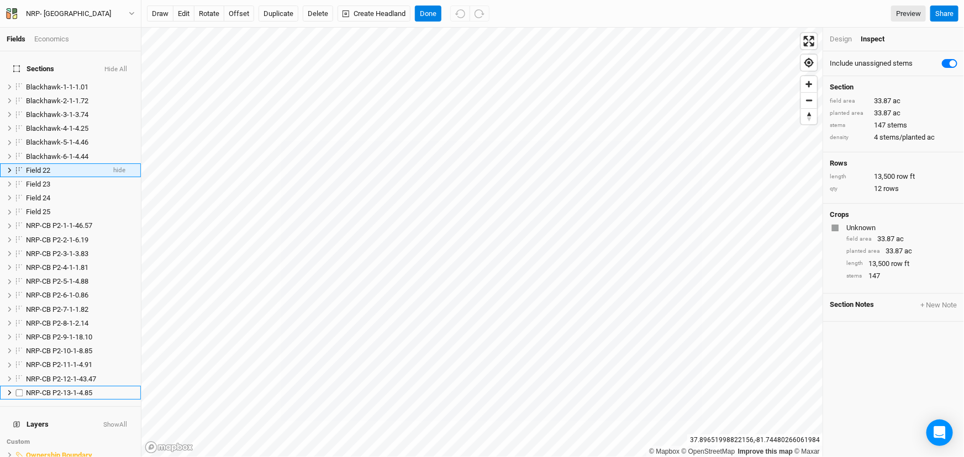
click at [42, 166] on span "Field 22" at bounding box center [38, 170] width 24 height 8
type input "NRP-CB P2-14-1-33.87"
click at [46, 166] on span "Field 23" at bounding box center [38, 170] width 24 height 8
click at [43, 166] on span "Field 23" at bounding box center [38, 170] width 24 height 8
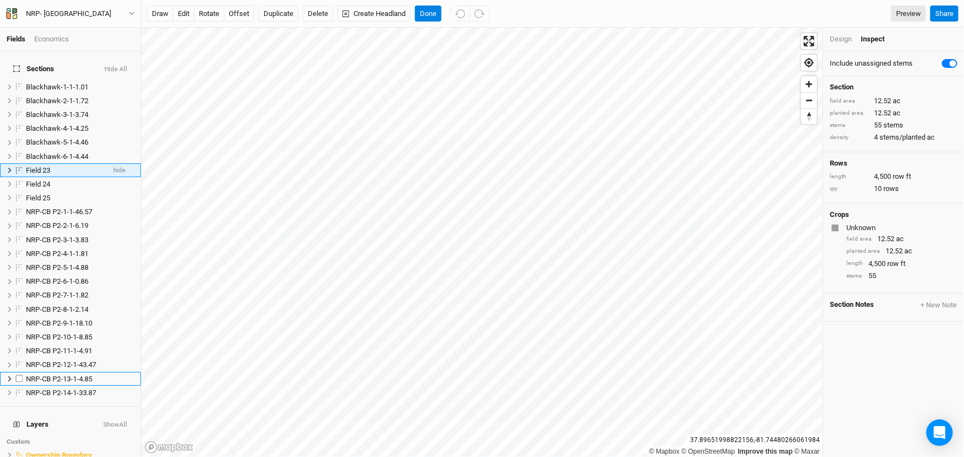
click at [43, 166] on span "Field 23" at bounding box center [38, 170] width 24 height 8
type input "NRP CB P2-15-1-12.52"
click at [43, 166] on span "Field 24" at bounding box center [38, 170] width 24 height 8
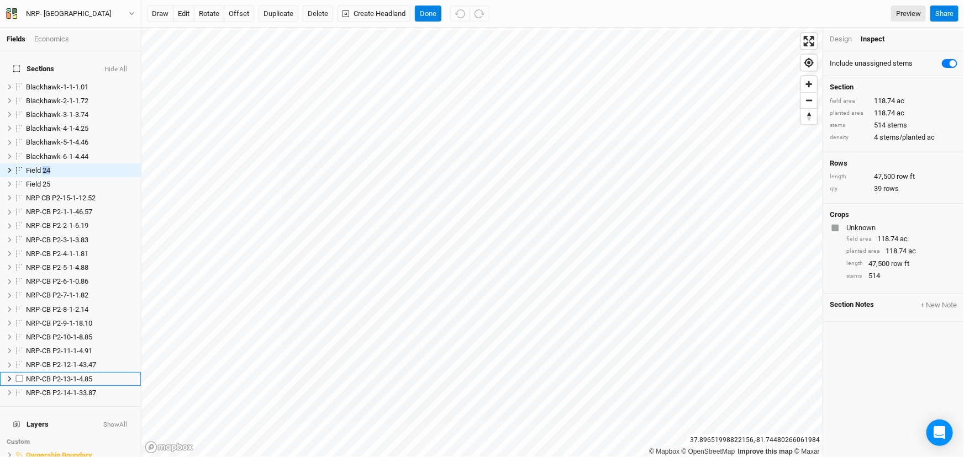
click at [43, 166] on span "Field 24" at bounding box center [38, 170] width 24 height 8
type input "NRP-CB P2-15-1-118.74"
click at [47, 166] on span "Field 25" at bounding box center [38, 170] width 24 height 8
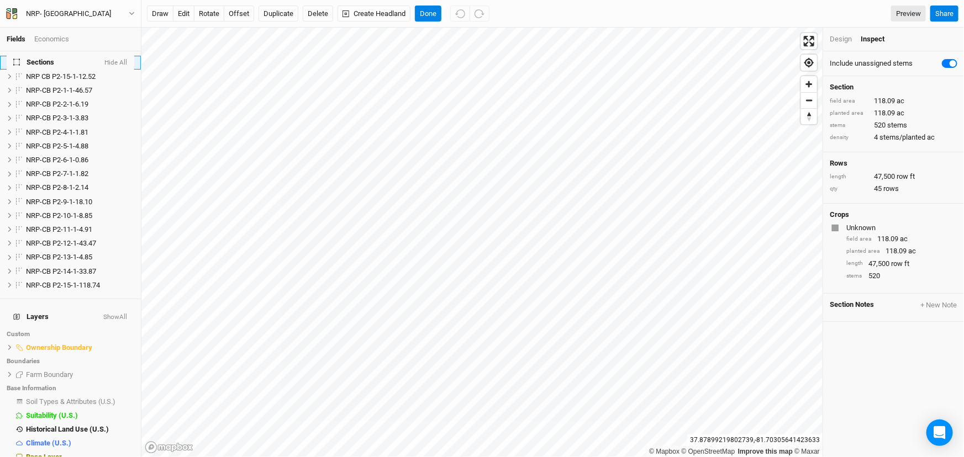
scroll to position [0, 0]
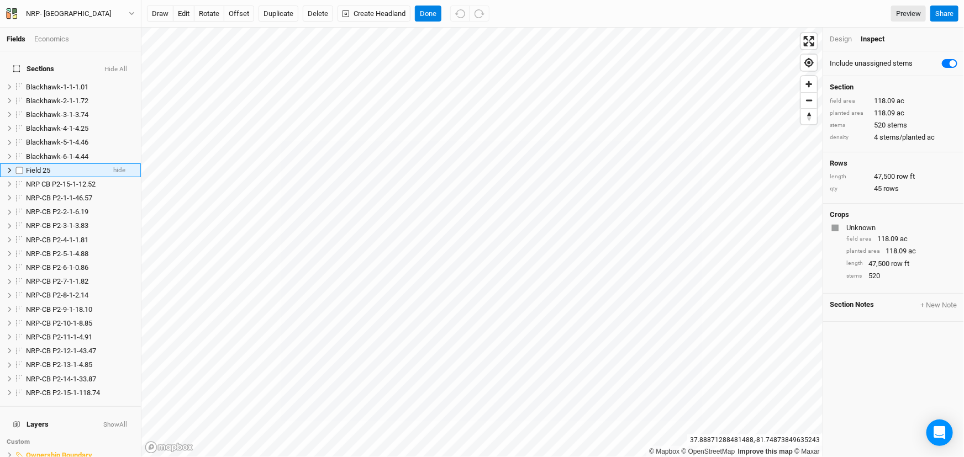
click at [39, 166] on span "Field 25" at bounding box center [38, 170] width 24 height 8
type input "NRP-CB P2-16-1-118.09"
click at [424, 12] on button "Done" at bounding box center [428, 14] width 27 height 17
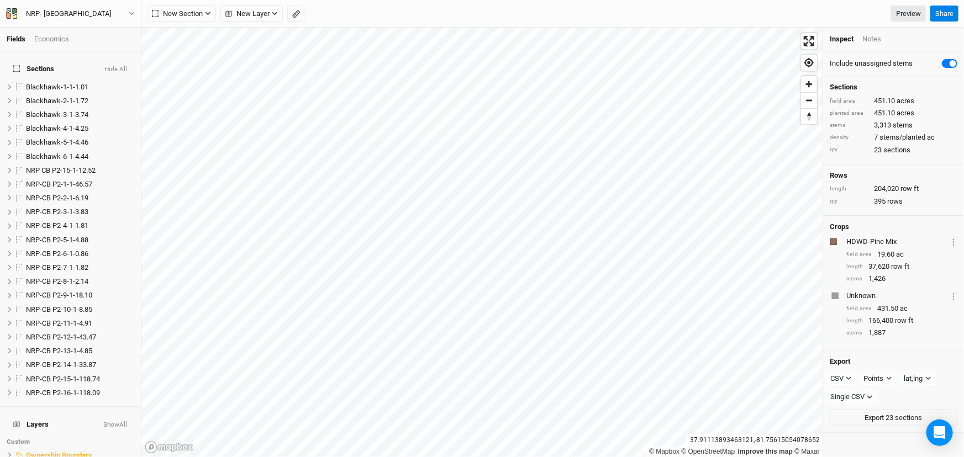
click at [109, 66] on button "Hide All" at bounding box center [116, 70] width 24 height 8
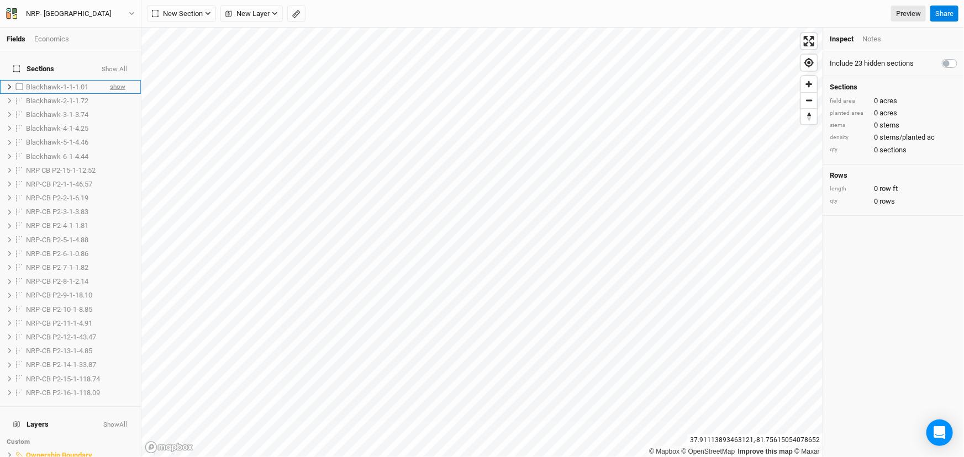
click at [112, 80] on span "show" at bounding box center [117, 87] width 15 height 14
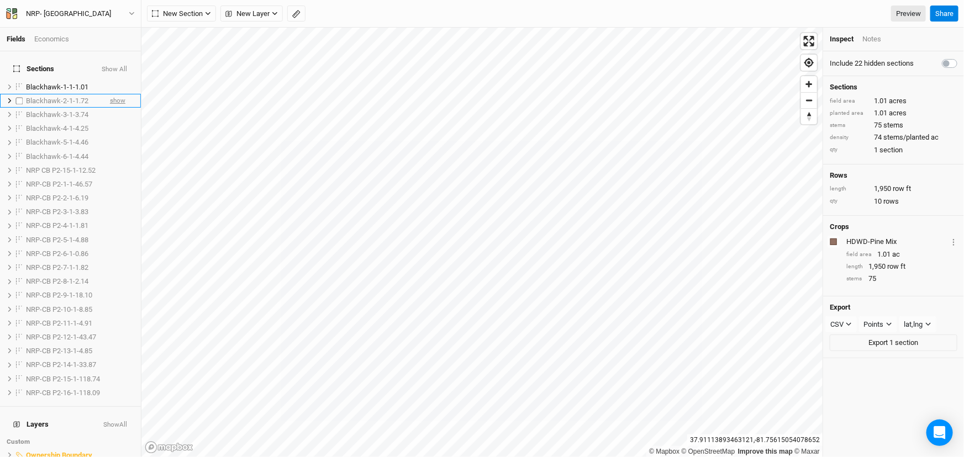
click at [110, 94] on span "show" at bounding box center [117, 101] width 15 height 14
click at [110, 108] on span "show" at bounding box center [117, 115] width 15 height 14
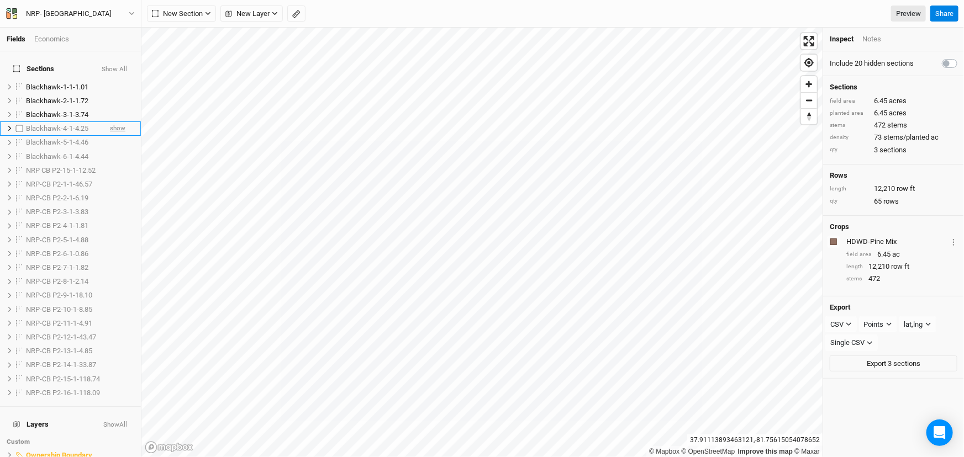
click at [110, 122] on span "show" at bounding box center [117, 129] width 15 height 14
click at [110, 136] on span "show" at bounding box center [117, 143] width 15 height 14
click at [110, 150] on span "show" at bounding box center [117, 157] width 15 height 14
click at [852, 326] on button "CSV" at bounding box center [840, 324] width 31 height 17
click at [849, 381] on span "KML" at bounding box center [848, 380] width 18 height 13
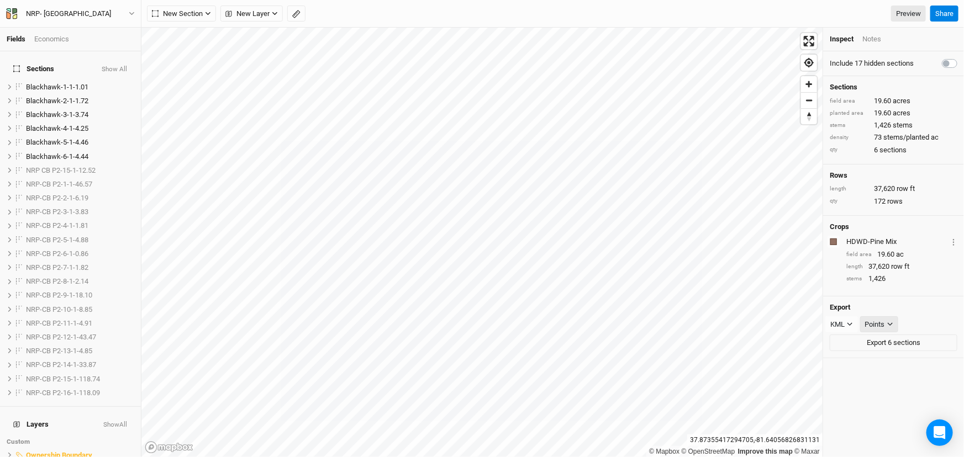
click at [881, 319] on div "Points" at bounding box center [875, 324] width 20 height 11
click at [893, 378] on span "Boundary" at bounding box center [893, 380] width 38 height 13
click at [884, 341] on button "Export 6 sections" at bounding box center [894, 343] width 128 height 17
click at [111, 66] on button "Show All" at bounding box center [114, 70] width 27 height 8
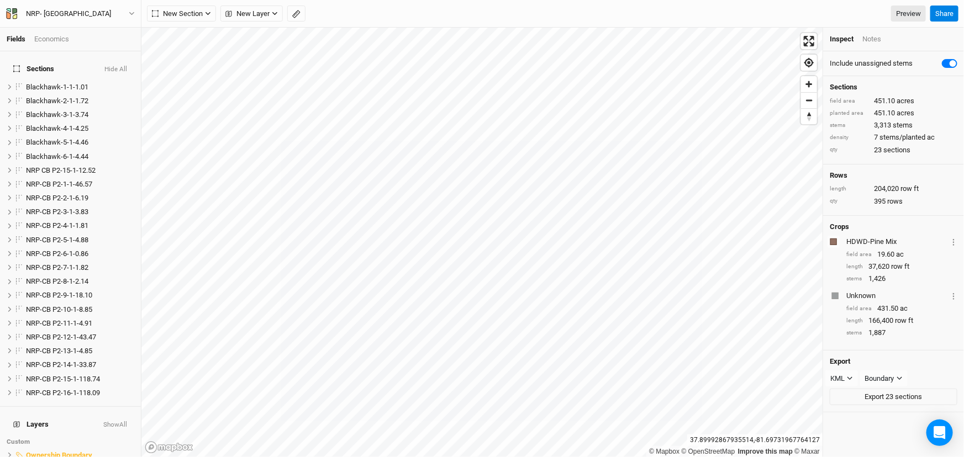
click at [111, 66] on button "Hide All" at bounding box center [116, 70] width 24 height 8
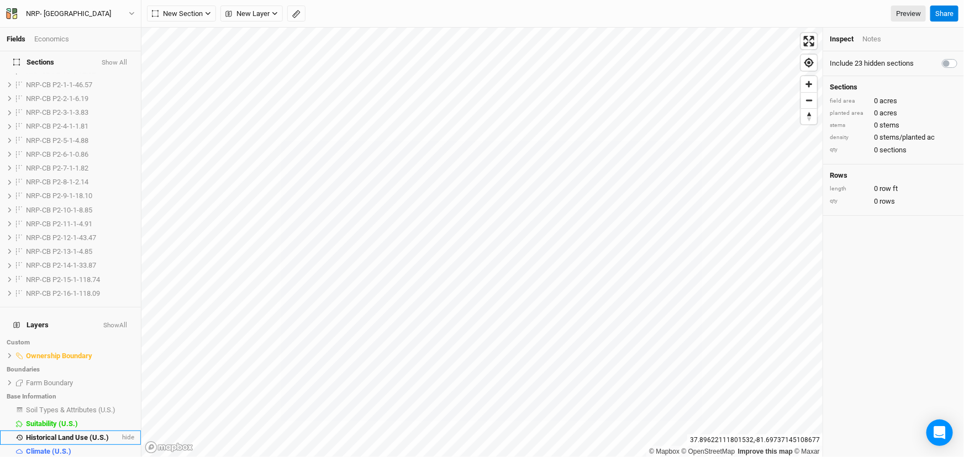
scroll to position [108, 0]
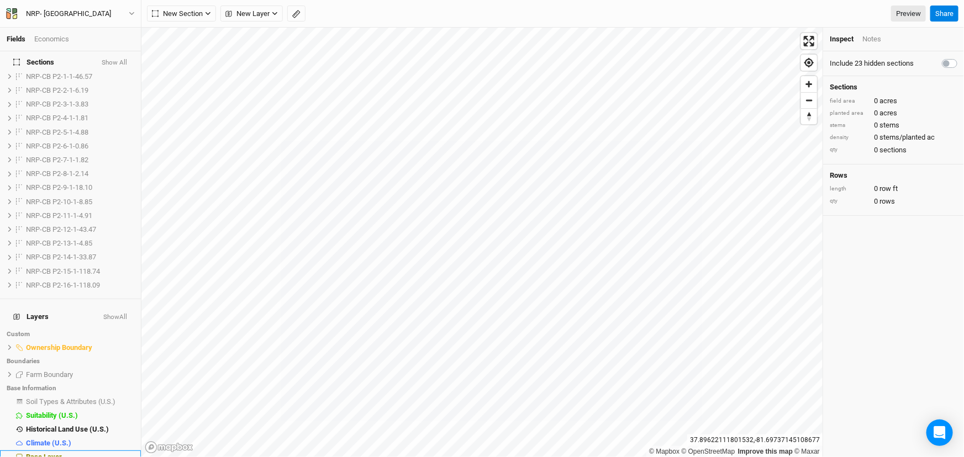
click at [50, 453] on span "Base Layer" at bounding box center [44, 457] width 36 height 8
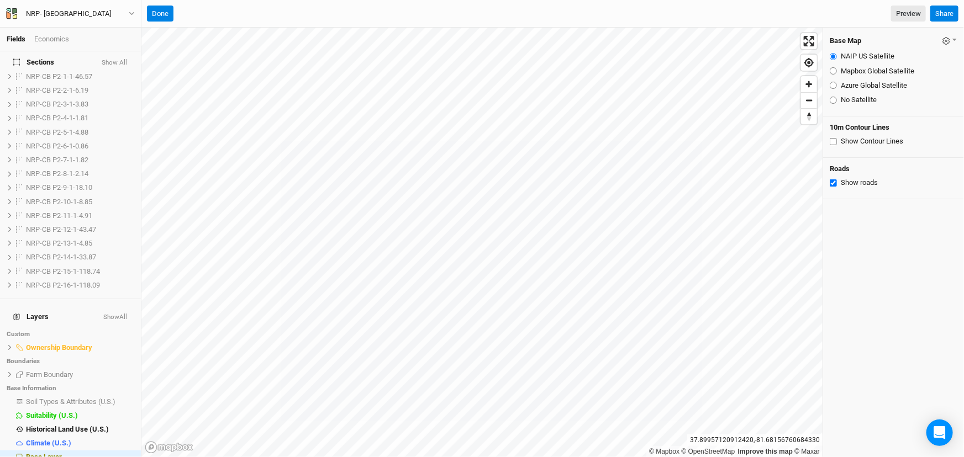
click at [834, 85] on input "Azure Global Satellite" at bounding box center [833, 85] width 7 height 7
radio input "true"
click at [129, 11] on icon "button" at bounding box center [132, 13] width 6 height 6
click at [90, 28] on button "Back" at bounding box center [90, 30] width 87 height 14
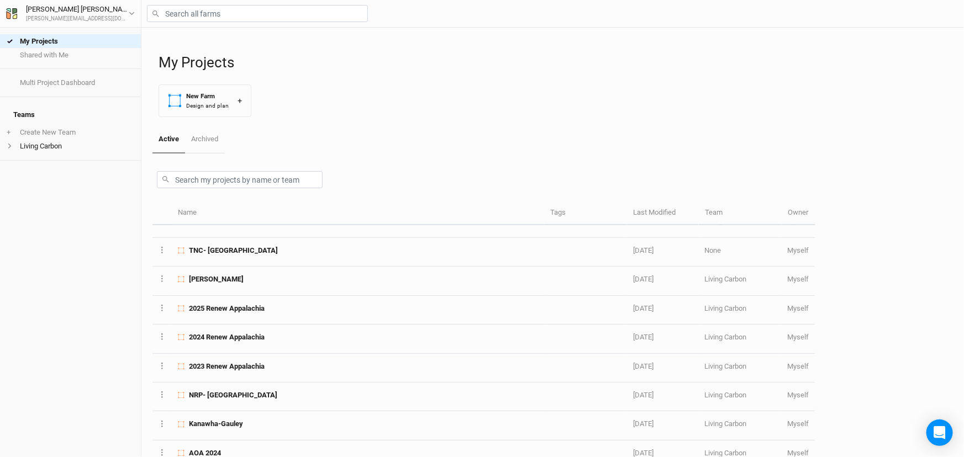
scroll to position [200, 0]
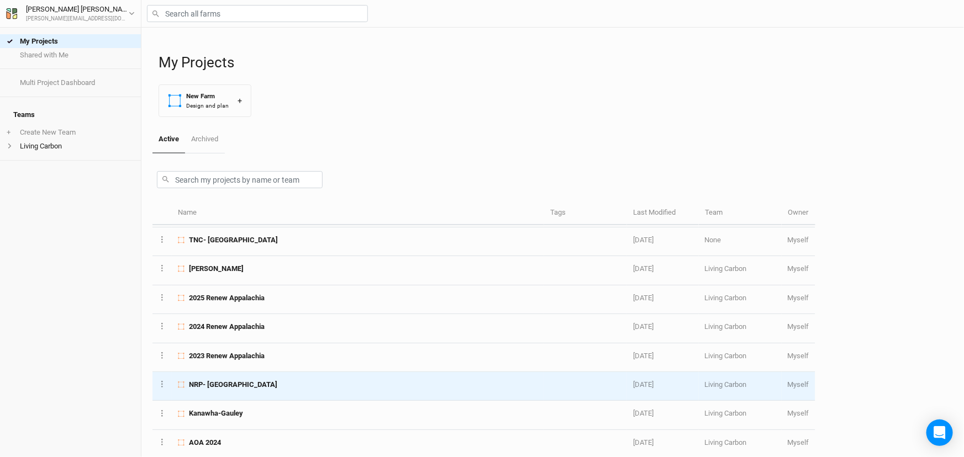
click at [287, 381] on div "NRP- [GEOGRAPHIC_DATA]" at bounding box center [358, 385] width 360 height 10
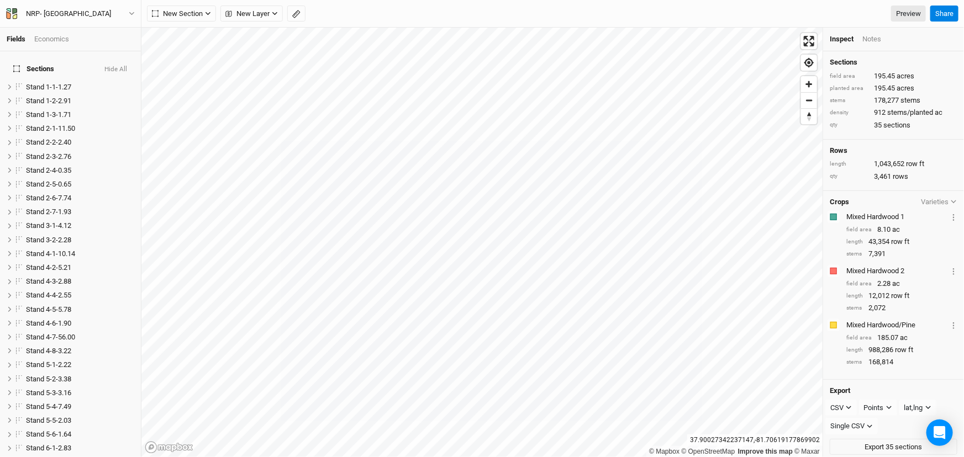
click at [117, 66] on button "Hide All" at bounding box center [116, 70] width 24 height 8
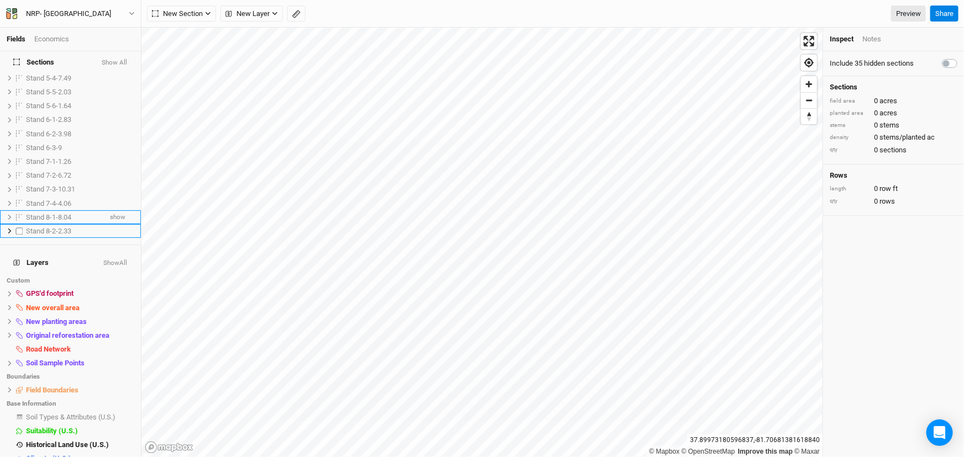
scroll to position [344, 0]
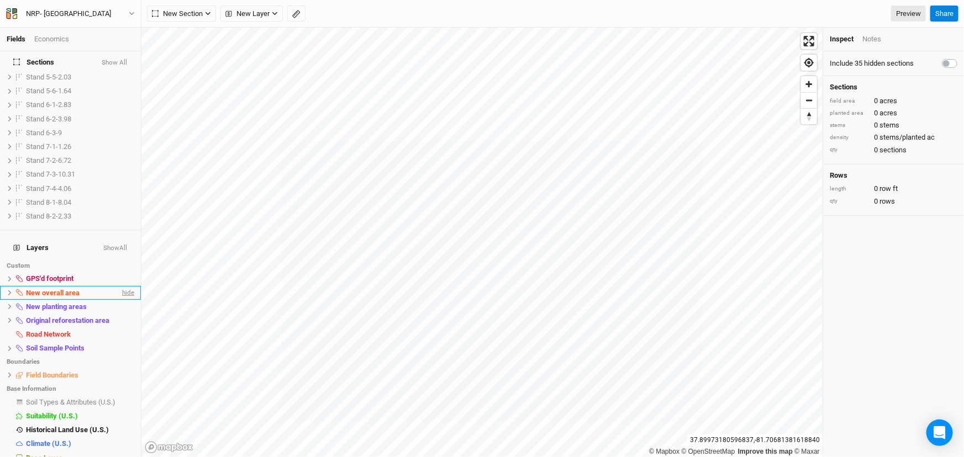
click at [123, 286] on span "hide" at bounding box center [127, 293] width 14 height 14
click at [123, 286] on span "show" at bounding box center [126, 293] width 18 height 14
click at [120, 314] on span "hide" at bounding box center [127, 321] width 14 height 14
click at [119, 314] on span "show" at bounding box center [126, 321] width 18 height 14
click at [120, 342] on span "hide" at bounding box center [127, 349] width 14 height 14
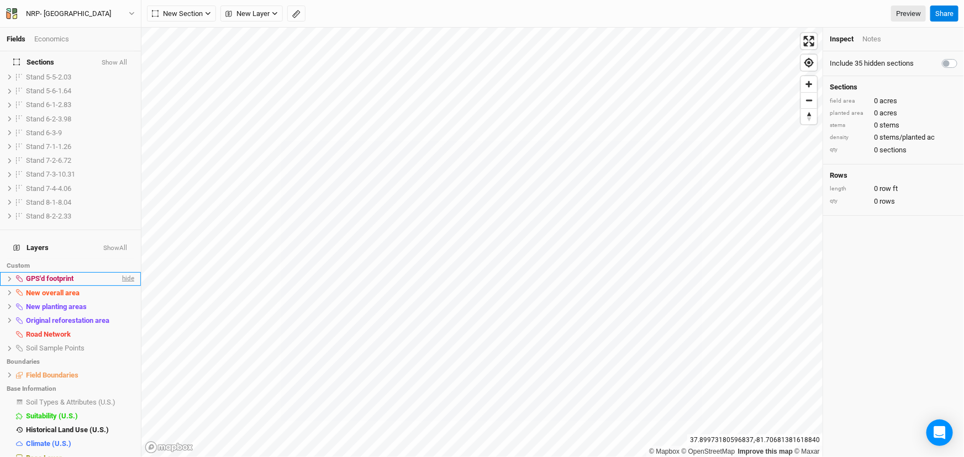
click at [120, 272] on span "hide" at bounding box center [127, 279] width 14 height 14
click at [117, 272] on span "show" at bounding box center [126, 279] width 18 height 14
click at [120, 272] on span "hide" at bounding box center [127, 279] width 14 height 14
click at [123, 368] on span "hide" at bounding box center [127, 375] width 14 height 14
click at [123, 368] on span "show" at bounding box center [126, 375] width 18 height 14
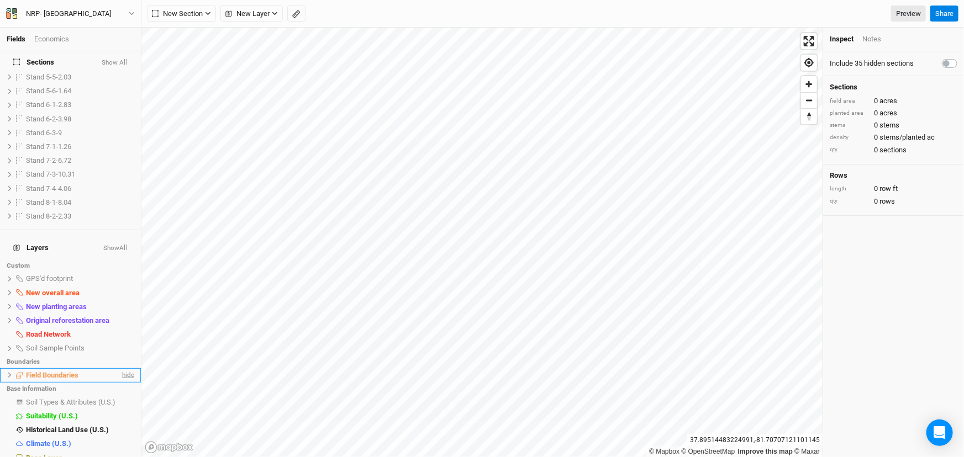
click at [122, 368] on span "hide" at bounding box center [127, 375] width 14 height 14
click at [50, 454] on span "Base Layer" at bounding box center [44, 458] width 36 height 8
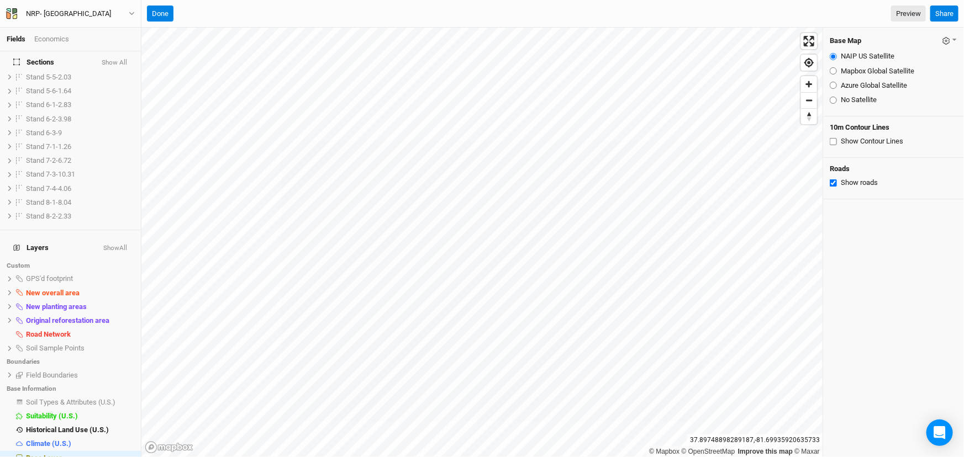
scroll to position [344, 0]
click at [835, 73] on input "Mapbox Global Satellite" at bounding box center [833, 70] width 7 height 7
radio input "true"
click at [832, 86] on input "Azure Global Satellite" at bounding box center [833, 85] width 7 height 7
radio input "true"
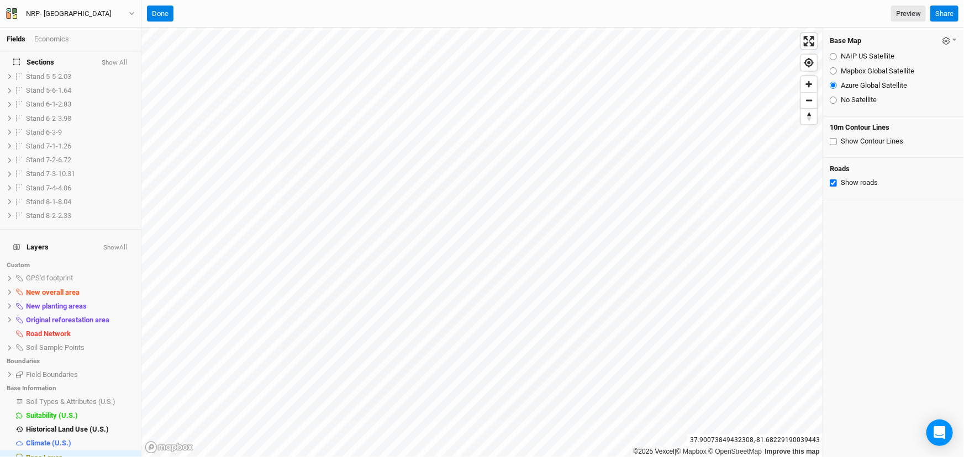
click at [833, 69] on input "Mapbox Global Satellite" at bounding box center [833, 70] width 7 height 7
radio input "true"
click at [833, 57] on input "NAIP US Satellite" at bounding box center [833, 56] width 7 height 7
radio input "true"
click at [166, 13] on button "Done" at bounding box center [160, 14] width 27 height 17
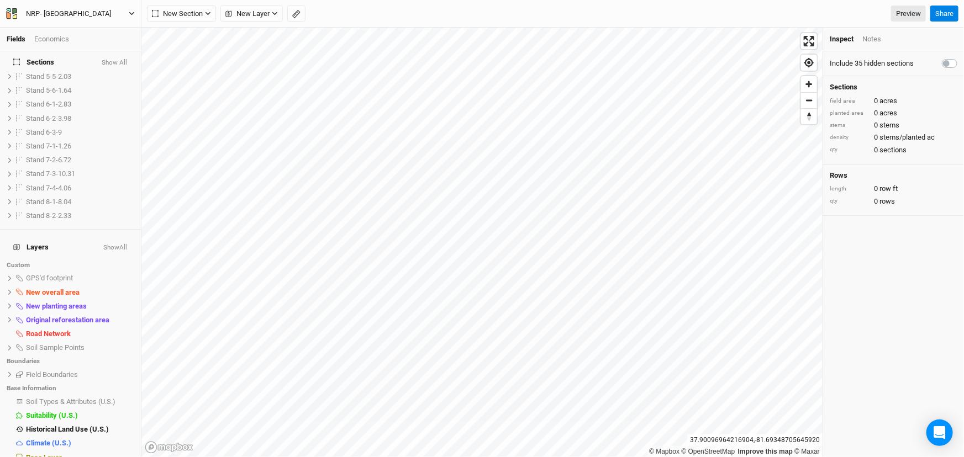
click at [131, 8] on button "NRP- [GEOGRAPHIC_DATA]" at bounding box center [71, 14] width 130 height 12
click at [92, 27] on button "Back" at bounding box center [90, 30] width 87 height 14
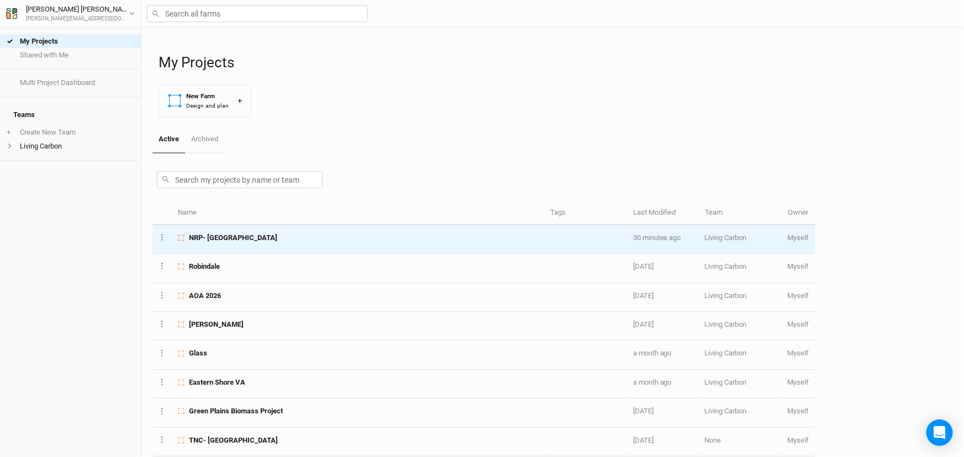
click at [269, 240] on span "NRP- [GEOGRAPHIC_DATA]" at bounding box center [233, 238] width 88 height 10
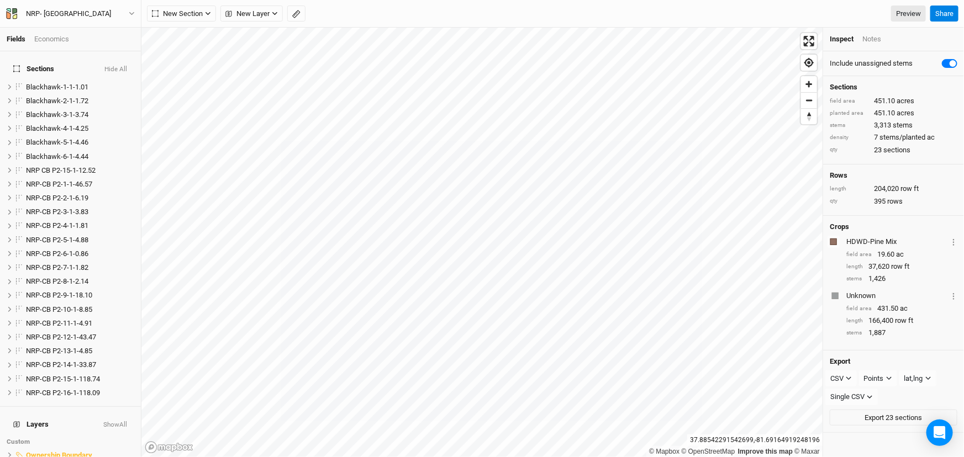
click at [620, 457] on html "Fields Economics Sections Hide All Blackhawk-1-1-1.01 hide Blackhawk-2-1-1.72 h…" at bounding box center [482, 228] width 964 height 457
click at [672, 454] on div "© Mapbox © OpenStreetMap Improve this map © Maxar" at bounding box center [481, 243] width 681 height 430
